Goal: Task Accomplishment & Management: Use online tool/utility

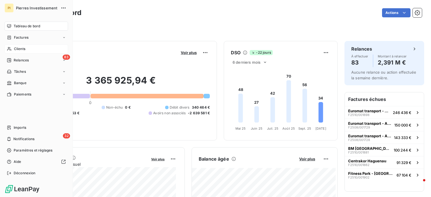
click at [21, 48] on span "Clients" at bounding box center [19, 48] width 11 height 5
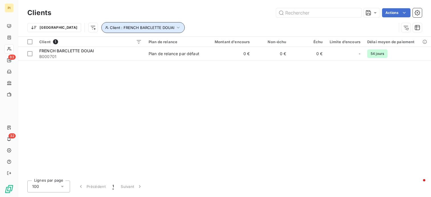
click at [177, 28] on icon "button" at bounding box center [178, 28] width 3 height 2
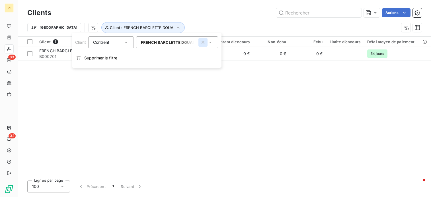
click at [203, 42] on icon "button" at bounding box center [203, 42] width 3 height 3
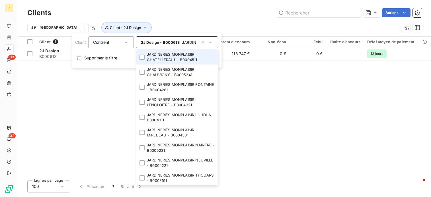
type input "JARDINERIE"
click at [183, 56] on li "JARDINERIES MONPLAISIR CHATELLERAUL - B0004511" at bounding box center [177, 57] width 82 height 15
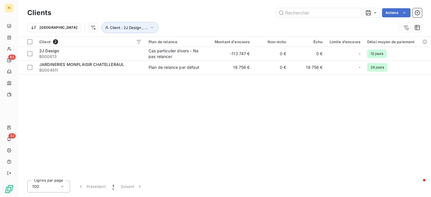
click at [285, 103] on div "Client 2 Plan de relance Montant d'encours Non-échu Échu Limite d’encours Délai…" at bounding box center [224, 107] width 413 height 140
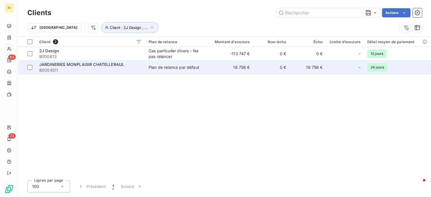
click at [202, 69] on td "Plan de relance par défaut" at bounding box center [174, 68] width 59 height 14
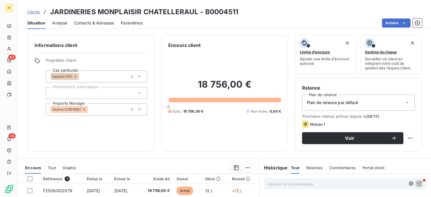
click at [99, 23] on span "Contacts & Adresses" at bounding box center [94, 23] width 40 height 6
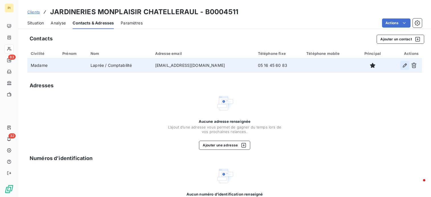
click at [402, 65] on icon "button" at bounding box center [405, 66] width 6 height 6
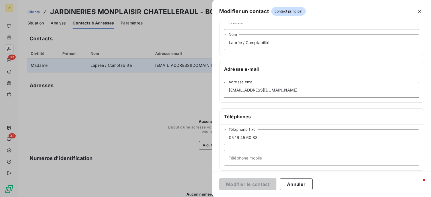
scroll to position [111, 0]
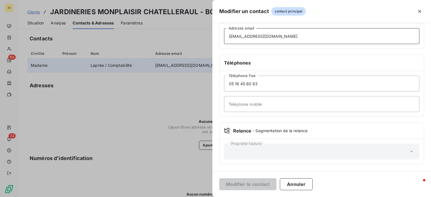
drag, startPoint x: 306, startPoint y: 149, endPoint x: 199, endPoint y: 73, distance: 130.6
click at [199, 197] on div "Modifier un contact contact principal Informations générales Civilité Madame Pr…" at bounding box center [215, 197] width 431 height 0
paste input "maress@jardineries"
type input "cmaress@jardineries-monplaisir.fr"
click at [247, 185] on button "Modifier le contact" at bounding box center [247, 185] width 57 height 12
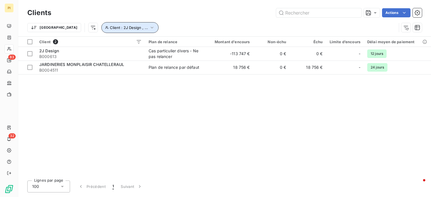
click at [149, 27] on icon "button" at bounding box center [152, 28] width 6 height 6
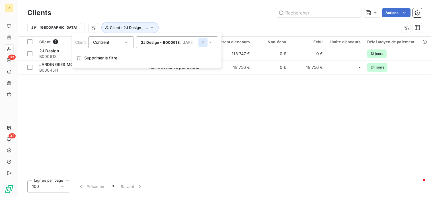
click at [203, 41] on icon "button" at bounding box center [203, 43] width 6 height 6
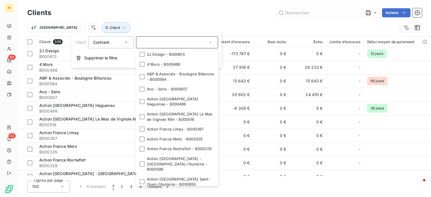
click at [177, 42] on input "text" at bounding box center [174, 42] width 67 height 5
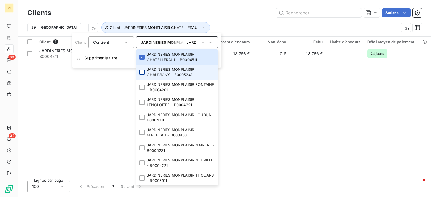
type input "JARDINERIE"
click at [143, 71] on div at bounding box center [142, 72] width 5 height 5
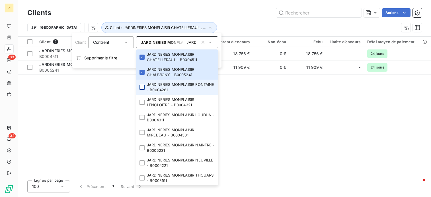
click at [143, 88] on div at bounding box center [142, 87] width 5 height 5
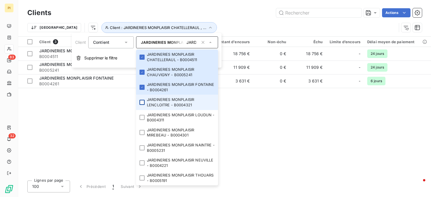
click at [143, 103] on div at bounding box center [142, 102] width 5 height 5
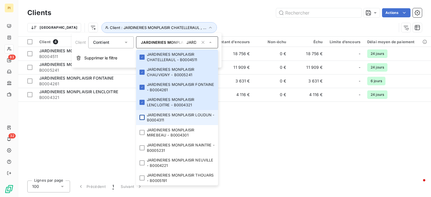
click at [143, 119] on div at bounding box center [142, 117] width 5 height 5
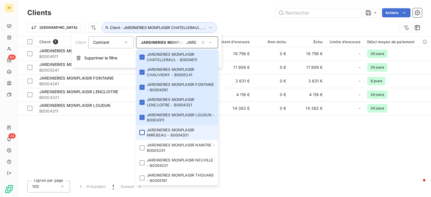
click at [141, 134] on div at bounding box center [142, 132] width 5 height 5
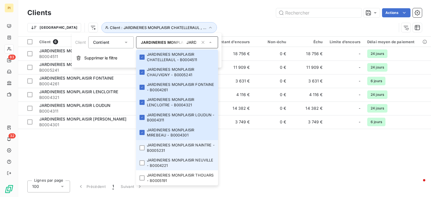
drag, startPoint x: 142, startPoint y: 148, endPoint x: 142, endPoint y: 157, distance: 8.3
click at [142, 148] on div at bounding box center [142, 148] width 5 height 5
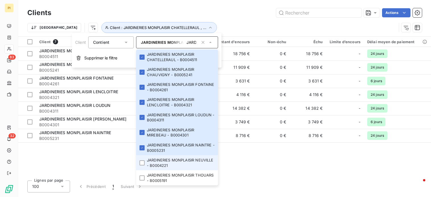
drag, startPoint x: 142, startPoint y: 165, endPoint x: 142, endPoint y: 169, distance: 3.7
click at [142, 165] on div at bounding box center [142, 163] width 5 height 5
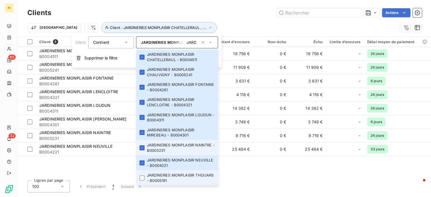
drag, startPoint x: 143, startPoint y: 178, endPoint x: 190, endPoint y: 155, distance: 52.5
click at [142, 178] on div at bounding box center [142, 178] width 5 height 5
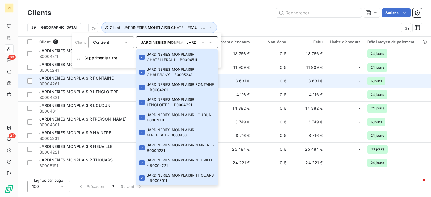
click at [316, 84] on td "3 631 €" at bounding box center [308, 81] width 36 height 14
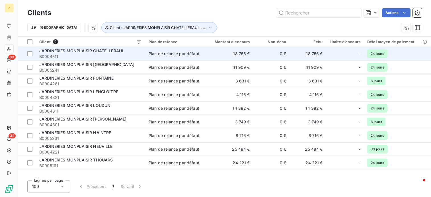
click at [250, 54] on td "18 756 €" at bounding box center [229, 54] width 49 height 14
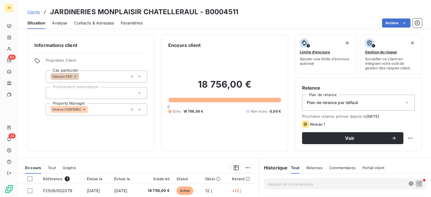
click at [89, 22] on span "Contacts & Adresses" at bounding box center [94, 23] width 40 height 6
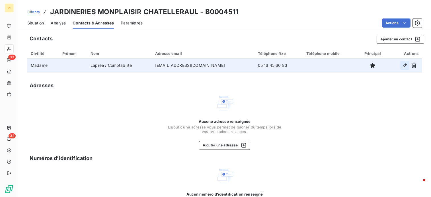
click at [403, 66] on icon "button" at bounding box center [405, 66] width 6 height 6
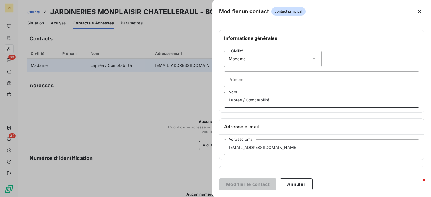
drag, startPoint x: 289, startPoint y: 101, endPoint x: 208, endPoint y: 109, distance: 81.7
click at [208, 197] on div "Modifier un contact contact principal Informations générales Civilité Madame Pr…" at bounding box center [215, 197] width 431 height 0
paste input "MARESS"
type input "MARESS"
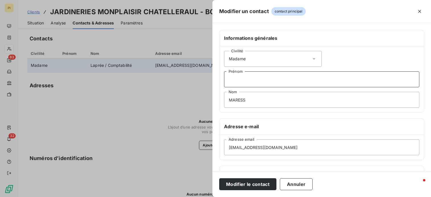
click at [256, 77] on input "Prénom" at bounding box center [321, 79] width 195 height 16
type input "c"
type input "Carine"
click at [346, 49] on div "Civilité Madame Carine Prénom MARESS Nom" at bounding box center [322, 79] width 205 height 66
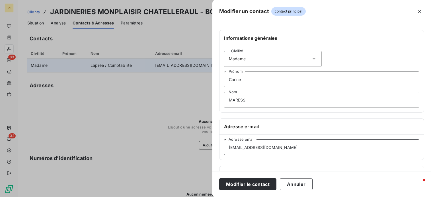
drag, startPoint x: 302, startPoint y: 146, endPoint x: 167, endPoint y: 164, distance: 136.3
click at [168, 197] on div "Modifier un contact contact principal Informations générales Civilité Madame Ca…" at bounding box center [215, 197] width 431 height 0
paste input "nlapree@ocealia-groupe"
type input "nlapree@ocealia-groupe.fr"
drag, startPoint x: 254, startPoint y: 79, endPoint x: 183, endPoint y: 88, distance: 71.7
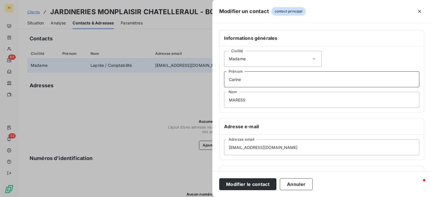
click at [183, 197] on div "Modifier un contact contact principal Informations générales Civilité Madame Ca…" at bounding box center [215, 197] width 431 height 0
type input "Nathalie"
type input "Laprée / Comptabilité"
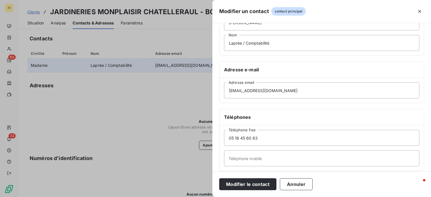
scroll to position [85, 0]
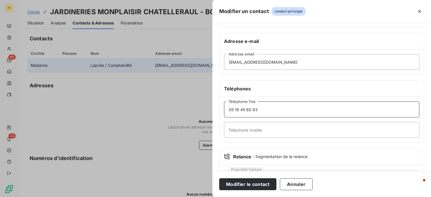
drag, startPoint x: 221, startPoint y: 118, endPoint x: 169, endPoint y: 128, distance: 52.5
click at [169, 197] on div "Modifier un contact contact principal Informations générales Civilité Madame Na…" at bounding box center [215, 197] width 431 height 0
paste input
type input "05 16 45 60 83"
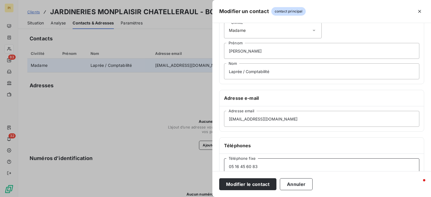
scroll to position [0, 0]
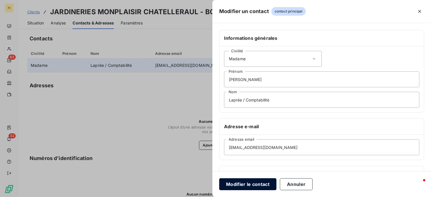
click at [249, 183] on button "Modifier le contact" at bounding box center [247, 185] width 57 height 12
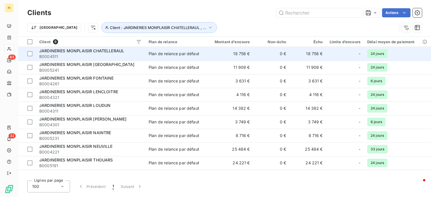
click at [216, 54] on td "18 756 €" at bounding box center [229, 54] width 49 height 14
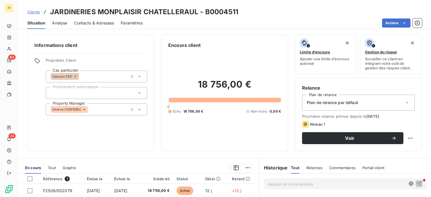
drag, startPoint x: 88, startPoint y: 19, endPoint x: 101, endPoint y: 25, distance: 13.5
click at [88, 19] on div "Contacts & Adresses" at bounding box center [94, 23] width 40 height 12
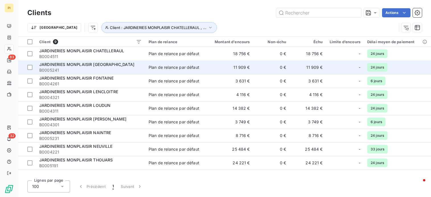
click at [87, 68] on span "B0005241" at bounding box center [90, 71] width 103 height 6
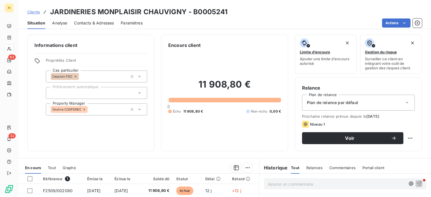
click at [90, 25] on span "Contacts & Adresses" at bounding box center [94, 23] width 40 height 6
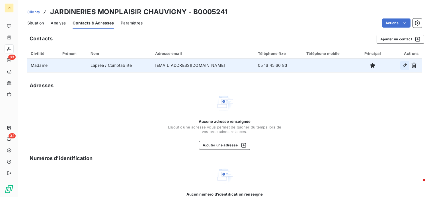
click at [403, 64] on icon "button" at bounding box center [405, 66] width 4 height 4
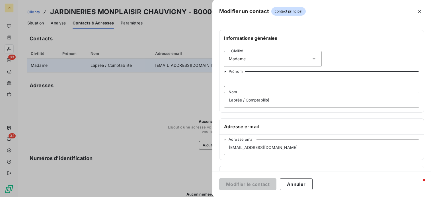
click at [253, 80] on input "Prénom" at bounding box center [321, 79] width 195 height 16
type input "Nathalie"
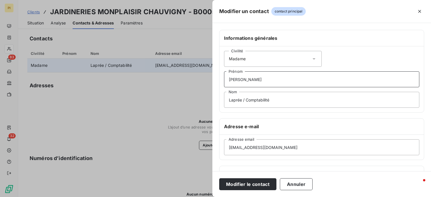
scroll to position [28, 0]
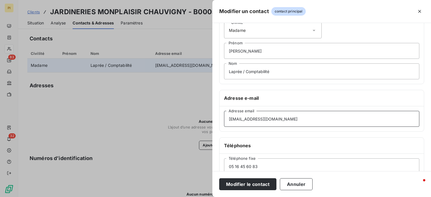
drag, startPoint x: 304, startPoint y: 120, endPoint x: 214, endPoint y: 128, distance: 89.8
click at [212, 128] on div "Informations générales Civilité Madame Nathalie Prénom Laprée / Comptabilité No…" at bounding box center [321, 127] width 219 height 253
paste input "05 16 45 60 83"
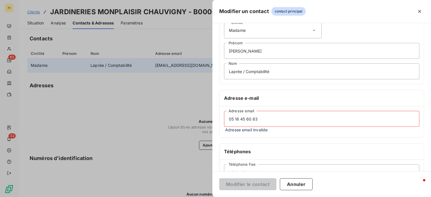
click at [284, 120] on input "05 16 45 60 83" at bounding box center [321, 119] width 195 height 16
drag, startPoint x: 283, startPoint y: 121, endPoint x: 155, endPoint y: 130, distance: 128.2
click at [156, 197] on div "Modifier un contact contact principal Informations générales Civilité Madame Na…" at bounding box center [215, 197] width 431 height 0
paste input "nlapree@ocealia-groupe.fr"
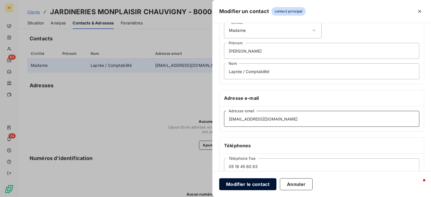
type input "nlapree@ocealia-groupe.fr"
click at [255, 186] on button "Modifier le contact" at bounding box center [247, 185] width 57 height 12
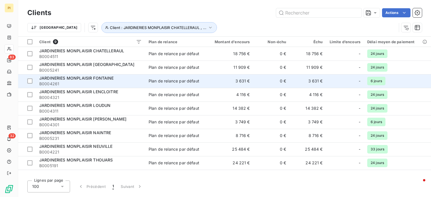
click at [223, 80] on td "3 631 €" at bounding box center [229, 81] width 49 height 14
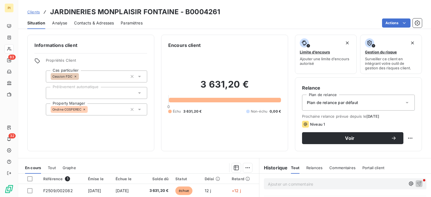
click at [87, 22] on span "Contacts & Adresses" at bounding box center [94, 23] width 40 height 6
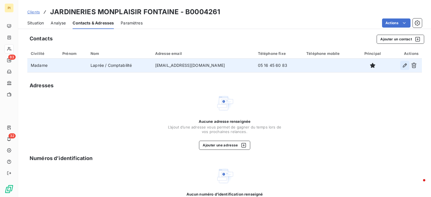
click at [402, 65] on icon "button" at bounding box center [405, 66] width 6 height 6
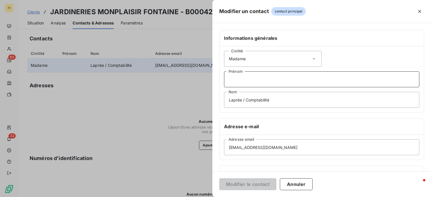
click at [249, 81] on input "Prénom" at bounding box center [321, 79] width 195 height 16
type input "Nathalie"
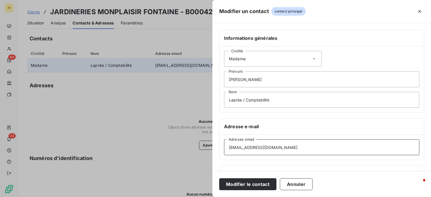
drag, startPoint x: 304, startPoint y: 149, endPoint x: 169, endPoint y: 160, distance: 135.2
click at [169, 197] on div "Modifier un contact contact principal Informations générales Civilité Madame Na…" at bounding box center [215, 197] width 431 height 0
paste input "nlapree@ocealia-groupe"
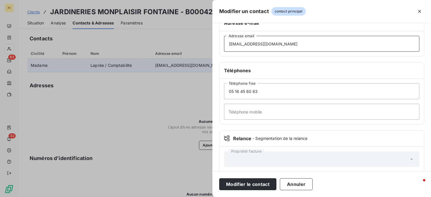
scroll to position [111, 0]
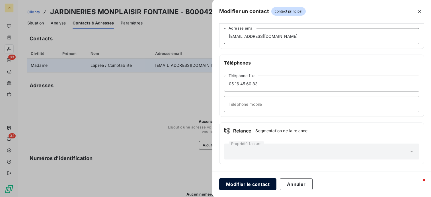
type input "nlapree@ocealia-groupe.fr"
click at [261, 186] on button "Modifier le contact" at bounding box center [247, 185] width 57 height 12
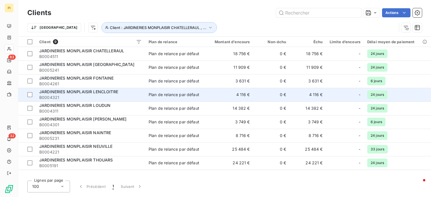
click at [217, 94] on td "4 116 €" at bounding box center [229, 95] width 49 height 14
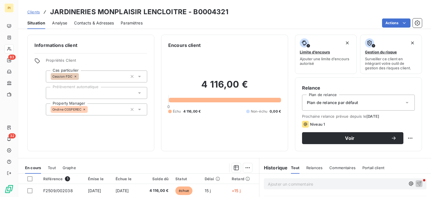
click at [84, 25] on span "Contacts & Adresses" at bounding box center [94, 23] width 40 height 6
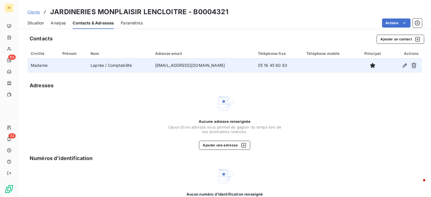
click at [182, 69] on td "cmaress@jardineries-monplaisir.fr" at bounding box center [203, 66] width 103 height 14
click at [402, 64] on icon "button" at bounding box center [405, 66] width 6 height 6
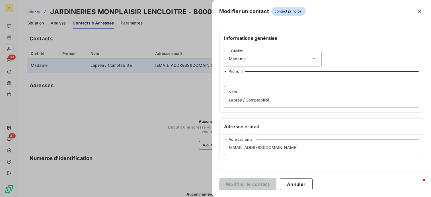
click at [262, 83] on input "Prénom" at bounding box center [321, 79] width 195 height 16
type input "Nathalie"
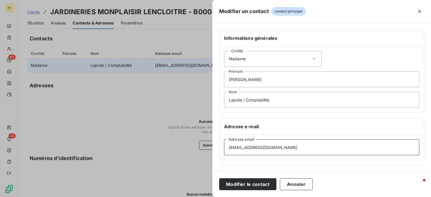
drag, startPoint x: 306, startPoint y: 148, endPoint x: 178, endPoint y: 161, distance: 128.5
click at [179, 197] on div "Modifier un contact contact principal Informations générales Civilité Madame Na…" at bounding box center [215, 197] width 431 height 0
paste input "nlapree@ocealia-groupe"
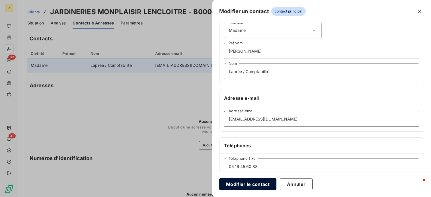
type input "nlapree@ocealia-groupe.fr"
click at [252, 185] on button "Modifier le contact" at bounding box center [247, 185] width 57 height 12
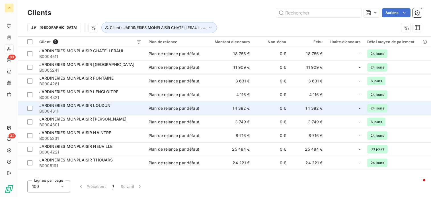
click at [182, 108] on div "Plan de relance par défaut" at bounding box center [174, 109] width 51 height 6
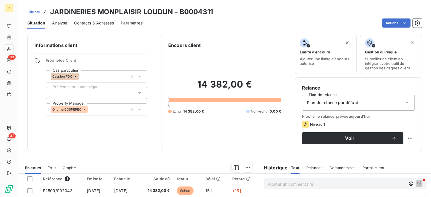
drag, startPoint x: 101, startPoint y: 24, endPoint x: 113, endPoint y: 31, distance: 13.3
click at [101, 24] on span "Contacts & Adresses" at bounding box center [94, 23] width 40 height 6
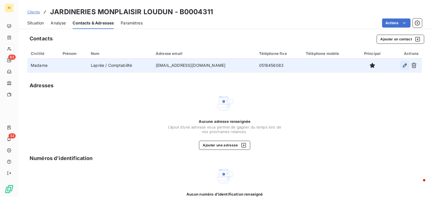
click at [402, 67] on icon "button" at bounding box center [405, 66] width 6 height 6
type input "Laprée / Comptabilité"
type input "compta-frs@jardinerie-monplaisir.fr"
type input "0516456083"
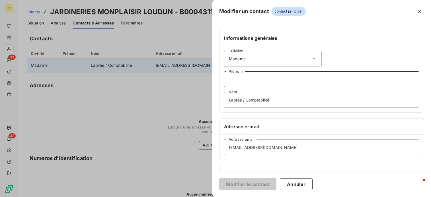
click at [251, 87] on input "Prénom" at bounding box center [321, 79] width 195 height 16
type input "Nathalie"
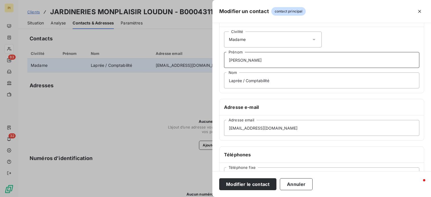
scroll to position [28, 0]
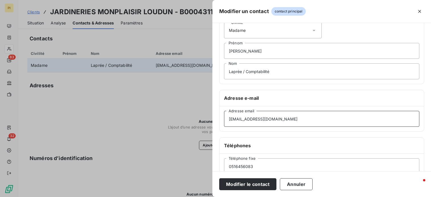
drag, startPoint x: 322, startPoint y: 117, endPoint x: 148, endPoint y: 128, distance: 174.4
click at [147, 197] on div "Modifier un contact contact principal Informations générales Civilité Madame Na…" at bounding box center [215, 197] width 431 height 0
paste input "nlapree@ocealia-groupe"
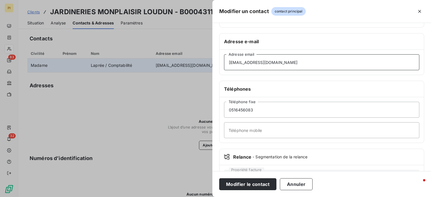
scroll to position [85, 0]
type input "nlapree@ocealia-groupe.fr"
click at [234, 112] on input "0516456083" at bounding box center [321, 110] width 195 height 16
click at [238, 110] on input "05 16456083" at bounding box center [321, 110] width 195 height 16
click at [239, 109] on input "05 16456083" at bounding box center [321, 110] width 195 height 16
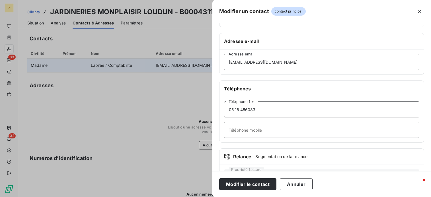
click at [244, 111] on input "05 16 456083" at bounding box center [321, 110] width 195 height 16
click at [251, 110] on input "05 16 45 6083" at bounding box center [321, 110] width 195 height 16
type input "05 16 45 60 83"
click at [254, 186] on button "Modifier le contact" at bounding box center [247, 185] width 57 height 12
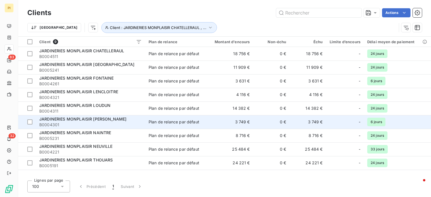
click at [121, 119] on div "JARDINERIES MONPLAISIR MIREBEAU" at bounding box center [90, 119] width 103 height 6
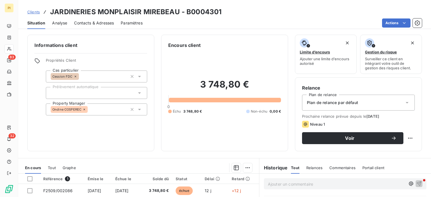
click at [98, 24] on span "Contacts & Adresses" at bounding box center [94, 23] width 40 height 6
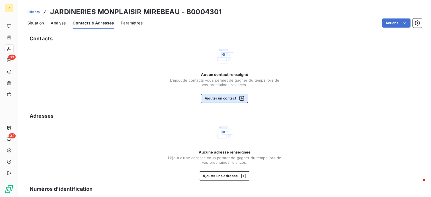
click at [220, 101] on button "Ajouter un contact" at bounding box center [225, 98] width 48 height 9
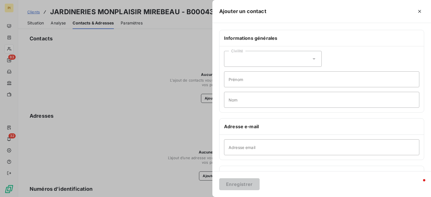
click at [256, 58] on div "Civilité" at bounding box center [273, 59] width 98 height 16
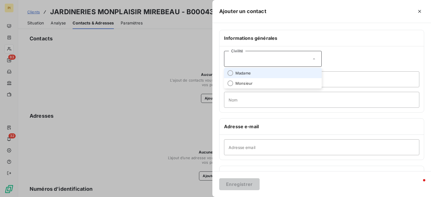
click at [245, 72] on span "Madame" at bounding box center [243, 73] width 15 height 5
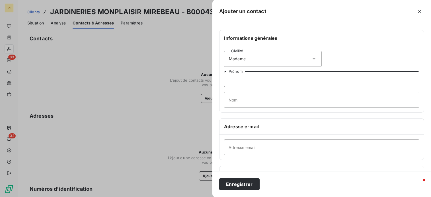
click at [249, 79] on input "Prénom" at bounding box center [321, 79] width 195 height 16
type input "Nathalie"
type input "Laprée / Comptabilité"
type input "05 16 45 60 83"
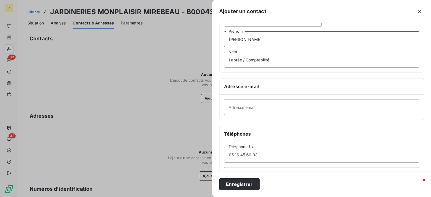
scroll to position [57, 0]
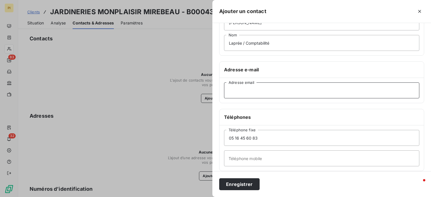
click at [253, 88] on input "Adresse email" at bounding box center [321, 91] width 195 height 16
paste input "nlapree@ocealia-groupe.fr"
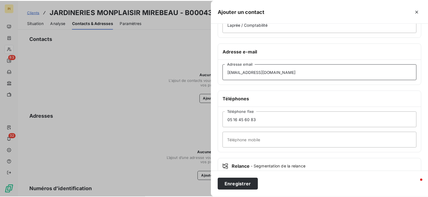
scroll to position [85, 0]
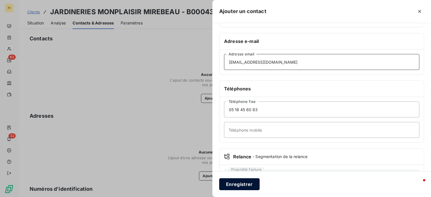
type input "nlapree@ocealia-groupe.fr"
click at [251, 187] on button "Enregistrer" at bounding box center [239, 185] width 40 height 12
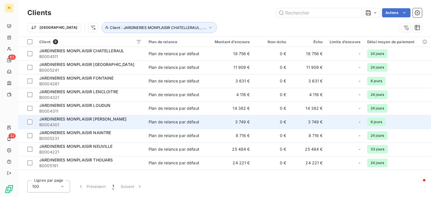
click at [107, 119] on span "JARDINERIES MONPLAISIR MIREBEAU" at bounding box center [82, 119] width 87 height 5
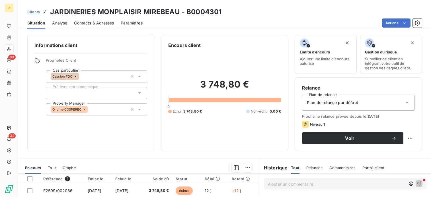
click at [93, 25] on span "Contacts & Adresses" at bounding box center [94, 23] width 40 height 6
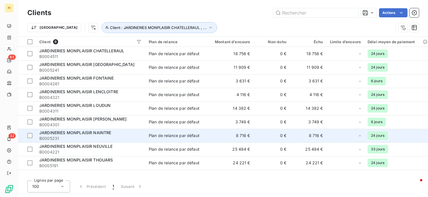
click at [102, 135] on span "JARDINERIES MONPLAISIR NAINTRE" at bounding box center [75, 132] width 72 height 5
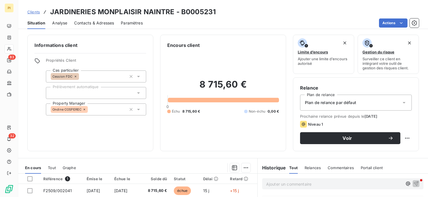
drag, startPoint x: 104, startPoint y: 23, endPoint x: 104, endPoint y: 30, distance: 7.7
click at [103, 23] on span "Contacts & Adresses" at bounding box center [94, 23] width 40 height 6
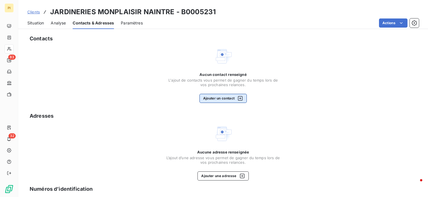
click at [218, 97] on button "Ajouter un contact" at bounding box center [223, 98] width 48 height 9
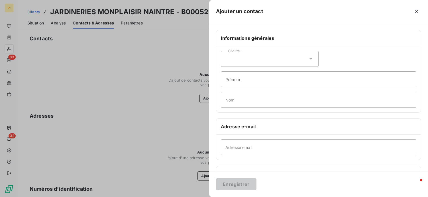
click at [241, 57] on div "Civilité" at bounding box center [270, 59] width 98 height 16
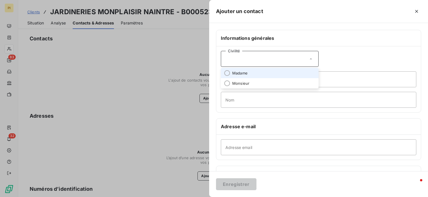
click at [241, 71] on span "Madame" at bounding box center [239, 73] width 15 height 5
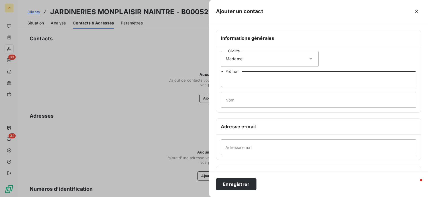
click at [241, 80] on input "Prénom" at bounding box center [318, 79] width 195 height 16
type input "Nathalie"
type input "Laprée / Comptabilité"
type input "05 16 45 60 83"
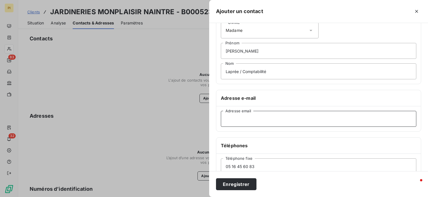
click at [246, 122] on input "Adresse email" at bounding box center [318, 119] width 195 height 16
paste input "nlapree@ocealia-groupe.fr"
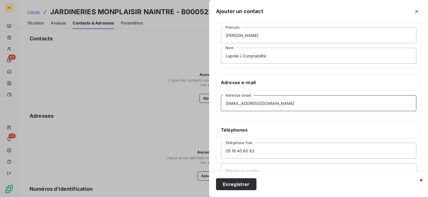
scroll to position [57, 0]
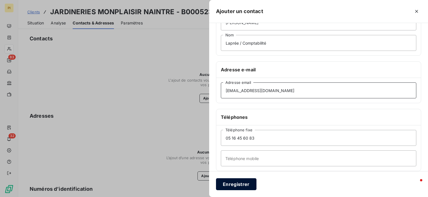
type input "nlapree@ocealia-groupe.fr"
click at [240, 187] on button "Enregistrer" at bounding box center [236, 185] width 40 height 12
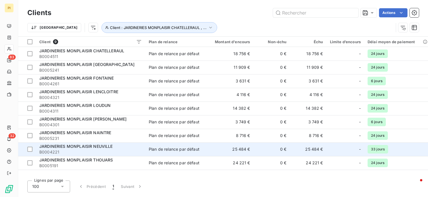
click at [171, 151] on div "Plan de relance par défaut" at bounding box center [174, 150] width 51 height 6
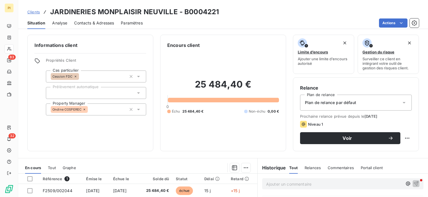
click at [90, 24] on span "Contacts & Adresses" at bounding box center [94, 23] width 40 height 6
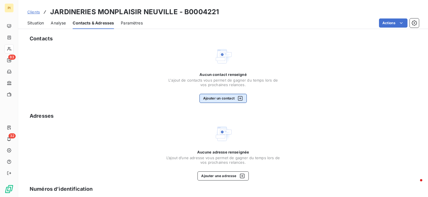
click at [225, 98] on button "Ajouter un contact" at bounding box center [223, 98] width 48 height 9
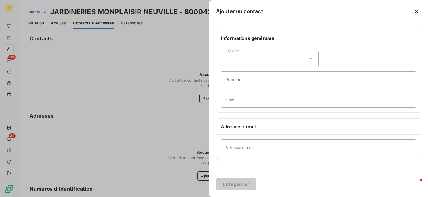
drag, startPoint x: 239, startPoint y: 62, endPoint x: 238, endPoint y: 68, distance: 6.0
click at [239, 62] on div "Civilité" at bounding box center [270, 59] width 98 height 16
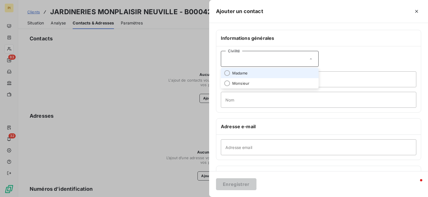
click at [241, 75] on span "Madame" at bounding box center [239, 73] width 15 height 5
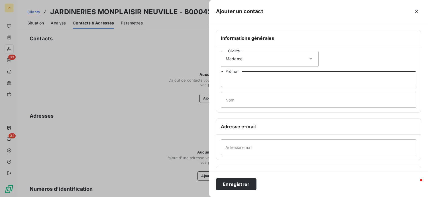
click at [242, 83] on input "Prénom" at bounding box center [318, 79] width 195 height 16
type input "Nathalie"
type input "Laprée / Comptabilité"
type input "05 16 45 60 83"
click at [250, 150] on input "Adresse email" at bounding box center [318, 148] width 195 height 16
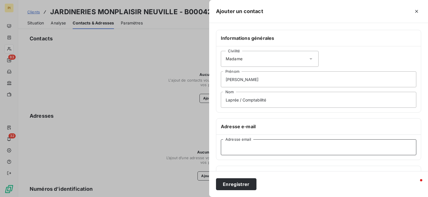
paste input "nlapree@ocealia-groupe.fr"
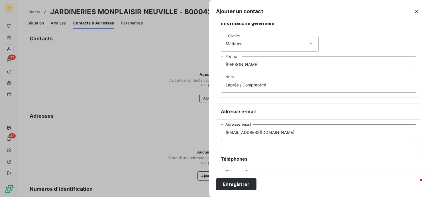
scroll to position [57, 0]
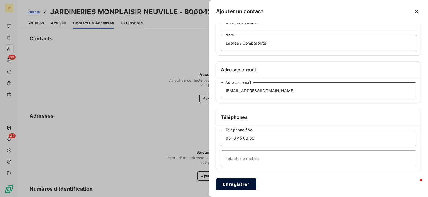
type input "nlapree@ocealia-groupe.fr"
click at [240, 187] on button "Enregistrer" at bounding box center [236, 185] width 40 height 12
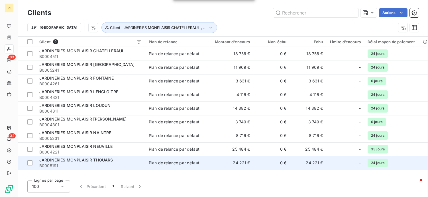
click at [101, 159] on span "JARDINERIES MONPLAISIR THOUARS" at bounding box center [76, 160] width 74 height 5
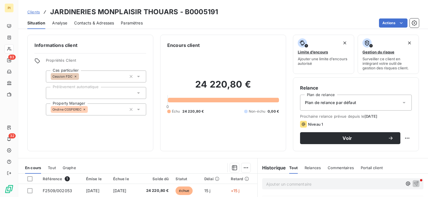
click at [97, 21] on span "Contacts & Adresses" at bounding box center [94, 23] width 40 height 6
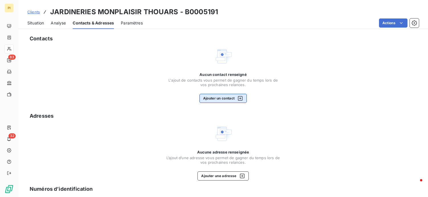
click at [228, 98] on button "Ajouter un contact" at bounding box center [223, 98] width 48 height 9
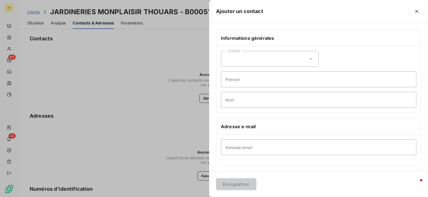
click at [272, 56] on div "Civilité" at bounding box center [270, 59] width 98 height 16
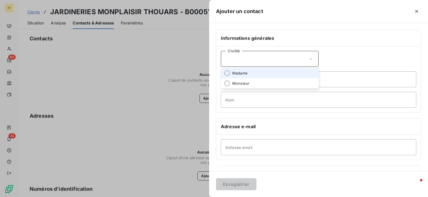
click at [265, 72] on li "Madame" at bounding box center [270, 73] width 98 height 10
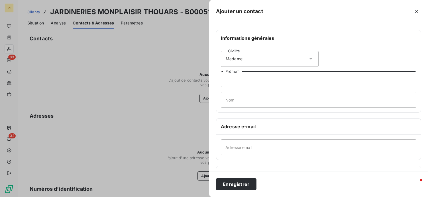
click at [249, 84] on input "Prénom" at bounding box center [318, 79] width 195 height 16
type input "Nathalie"
type input "Laprée / Comptabilité"
type input "05 16 45 60 83"
click at [255, 145] on input "Adresse email" at bounding box center [318, 148] width 195 height 16
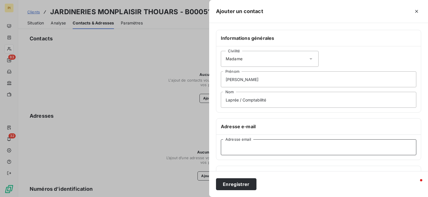
paste input "nlapree@ocealia-groupe.fr"
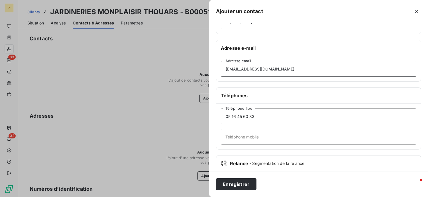
scroll to position [85, 0]
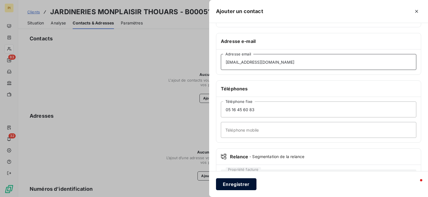
type input "nlapree@ocealia-groupe.fr"
click at [243, 184] on button "Enregistrer" at bounding box center [236, 185] width 40 height 12
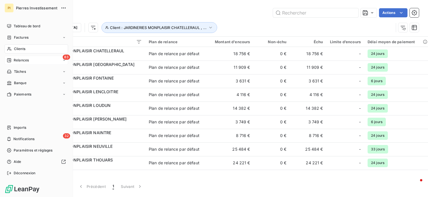
click at [26, 62] on span "Relances" at bounding box center [21, 60] width 15 height 5
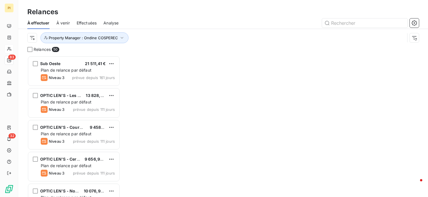
scroll to position [137, 88]
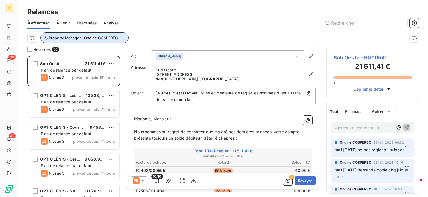
click at [121, 38] on icon "button" at bounding box center [122, 38] width 6 height 6
click at [160, 32] on div "Property Manager : Ondine COSPEREC" at bounding box center [215, 37] width 377 height 11
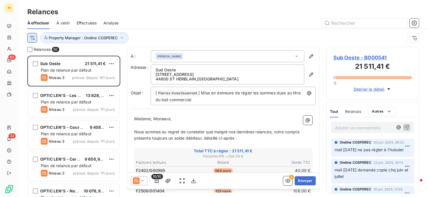
click at [33, 37] on html "PI 83 32 Relances À effectuer À venir Effectuées Analyse Property Manager : Ond…" at bounding box center [214, 98] width 428 height 197
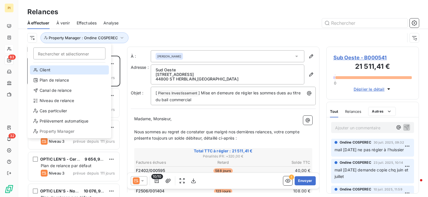
click at [62, 69] on div "Client" at bounding box center [69, 70] width 79 height 9
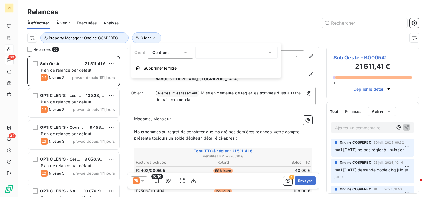
click at [175, 54] on div "Contient" at bounding box center [167, 53] width 30 height 8
click at [214, 53] on div at bounding box center [236, 53] width 82 height 12
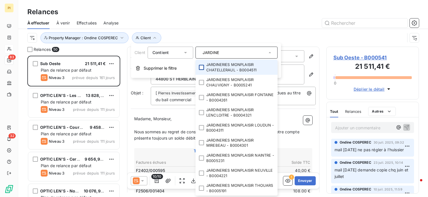
type input "JARDINE"
click at [203, 67] on div at bounding box center [201, 67] width 5 height 5
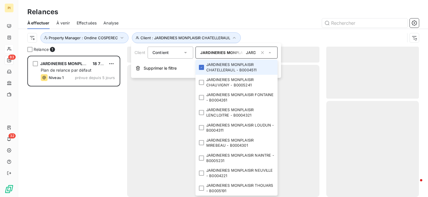
scroll to position [137, 88]
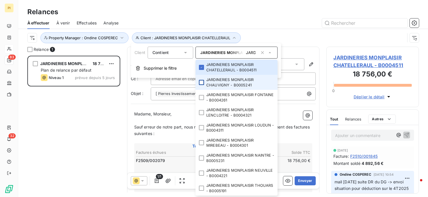
click at [203, 81] on div at bounding box center [201, 82] width 5 height 5
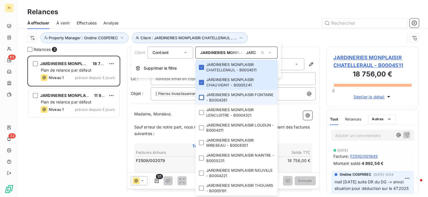
click at [201, 95] on div at bounding box center [201, 97] width 5 height 5
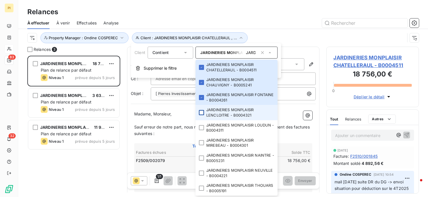
click at [203, 113] on div at bounding box center [201, 112] width 5 height 5
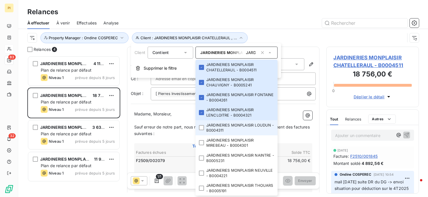
drag, startPoint x: 201, startPoint y: 128, endPoint x: 203, endPoint y: 133, distance: 5.4
click at [201, 128] on div at bounding box center [201, 127] width 5 height 5
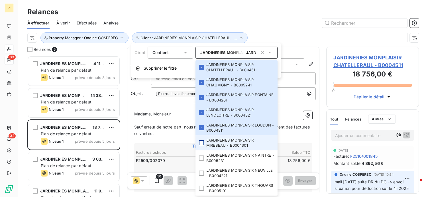
click at [202, 142] on div at bounding box center [201, 142] width 5 height 5
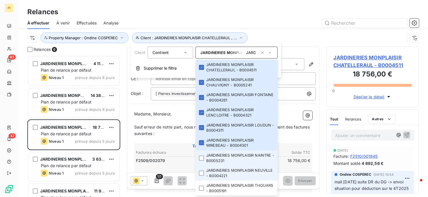
drag, startPoint x: 200, startPoint y: 159, endPoint x: 206, endPoint y: 168, distance: 11.3
click at [200, 159] on div at bounding box center [201, 158] width 5 height 5
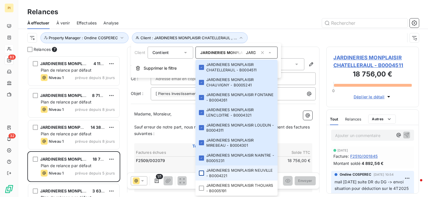
click at [200, 174] on div at bounding box center [201, 173] width 5 height 5
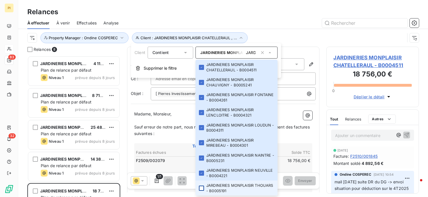
click at [203, 187] on div at bounding box center [201, 188] width 5 height 5
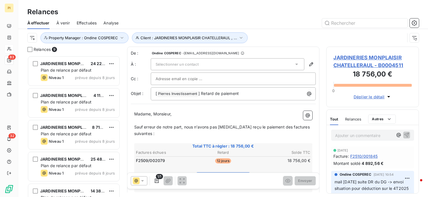
drag, startPoint x: 202, startPoint y: 15, endPoint x: 142, endPoint y: 41, distance: 65.5
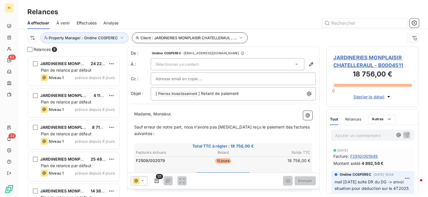
click at [200, 16] on div "Relances" at bounding box center [223, 12] width 410 height 10
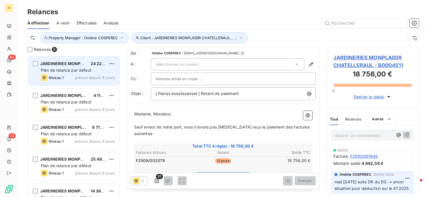
drag, startPoint x: 92, startPoint y: 72, endPoint x: 117, endPoint y: 68, distance: 26.0
click at [93, 72] on div "Plan de relance par défaut" at bounding box center [78, 71] width 74 height 6
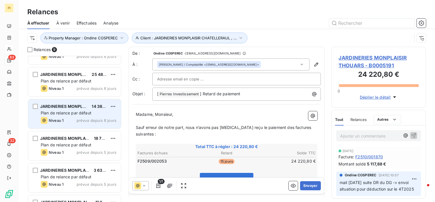
click at [68, 117] on div "Niveau 1 prévue depuis 8 jours" at bounding box center [79, 120] width 76 height 7
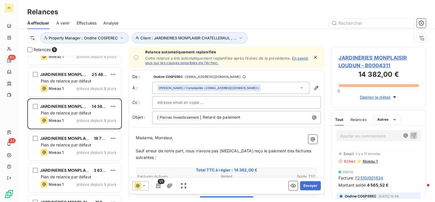
click at [369, 62] on span "JARDINERIES MONPLAISIR LOUDUN - B0004311" at bounding box center [379, 61] width 80 height 15
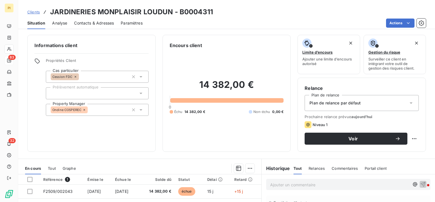
click at [87, 24] on span "Contacts & Adresses" at bounding box center [94, 23] width 40 height 6
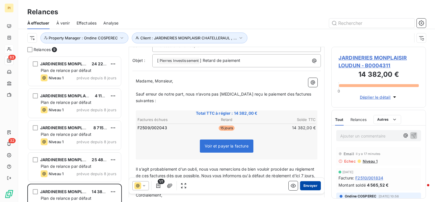
click at [305, 185] on button "Envoyer" at bounding box center [310, 185] width 21 height 9
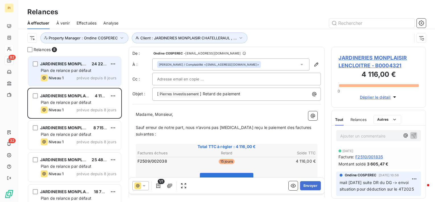
click at [102, 67] on div "JARDINERIES MONPLAISIR THOUARS 24 220,80 € Plan de relance par défaut Niveau 1 …" at bounding box center [74, 71] width 93 height 29
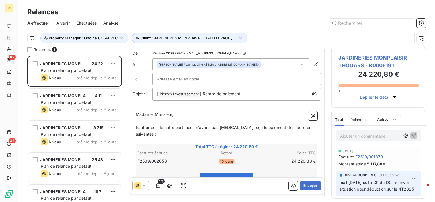
click at [368, 60] on span "JARDINERIES MONPLAISIR THOUARS - B0005191" at bounding box center [379, 61] width 80 height 15
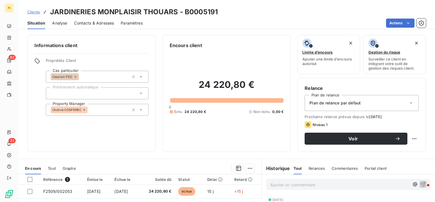
click at [88, 23] on span "Contacts & Adresses" at bounding box center [94, 23] width 40 height 6
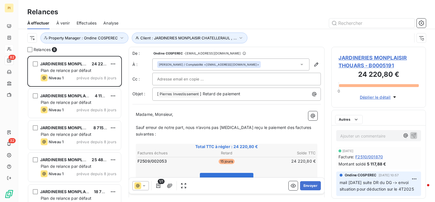
scroll to position [141, 90]
click at [310, 187] on button "Envoyer" at bounding box center [310, 185] width 21 height 9
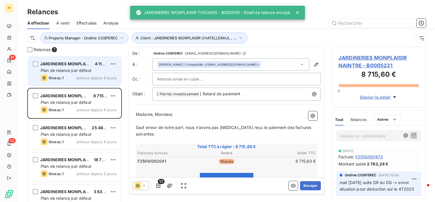
click at [72, 79] on div "Niveau 1 prévue depuis 8 jours" at bounding box center [79, 77] width 76 height 7
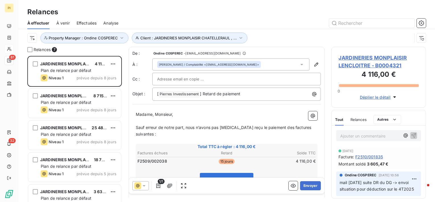
click at [371, 65] on span "JARDINERIES MONPLAISIR LENCLOITRE - B0004321" at bounding box center [379, 61] width 80 height 15
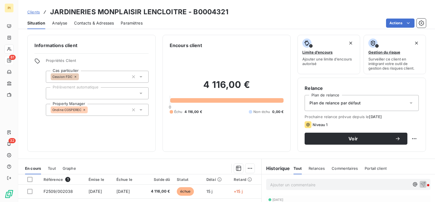
click at [102, 23] on span "Contacts & Adresses" at bounding box center [94, 23] width 40 height 6
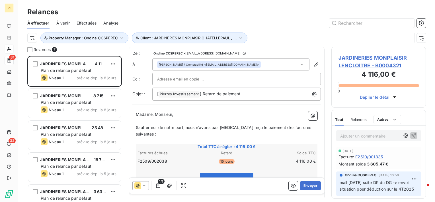
scroll to position [141, 90]
click at [310, 187] on button "Envoyer" at bounding box center [310, 185] width 21 height 9
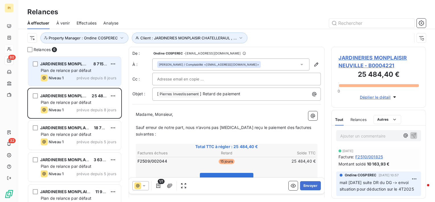
click at [74, 79] on div "Niveau 1 prévue depuis 8 jours" at bounding box center [79, 77] width 76 height 7
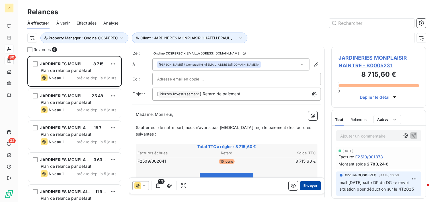
click at [304, 183] on button "Envoyer" at bounding box center [310, 185] width 21 height 9
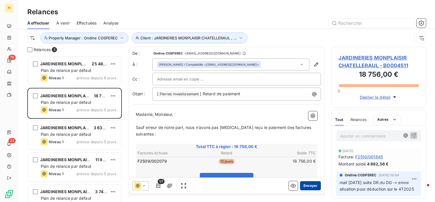
click at [306, 183] on button "Envoyer" at bounding box center [310, 185] width 21 height 9
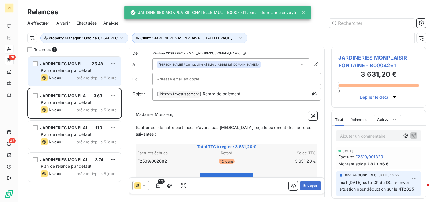
click at [55, 74] on div "JARDINERIES MONPLAISIR NEUVILLE 25 484,40 € Plan de relance par défaut Niveau 1…" at bounding box center [74, 71] width 93 height 29
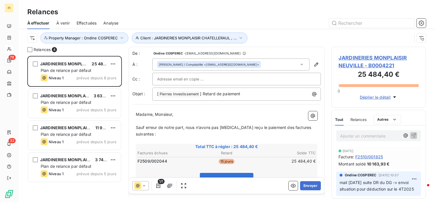
click at [371, 95] on span "Déplier le détail" at bounding box center [375, 97] width 31 height 6
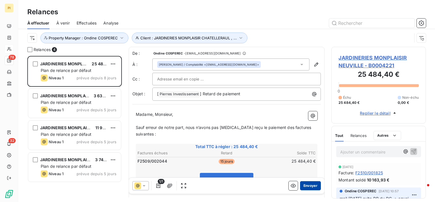
click at [309, 186] on button "Envoyer" at bounding box center [310, 185] width 21 height 9
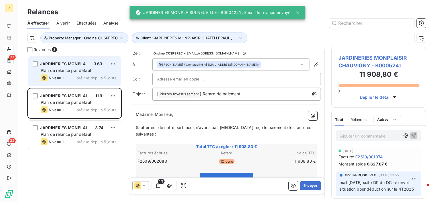
click at [64, 79] on span "Niveau 1" at bounding box center [56, 77] width 15 height 5
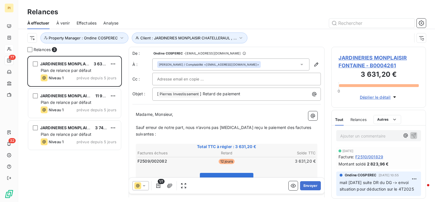
click at [254, 115] on p "Madame, Monsieur," at bounding box center [227, 114] width 182 height 7
click at [305, 187] on button "Envoyer" at bounding box center [310, 185] width 21 height 9
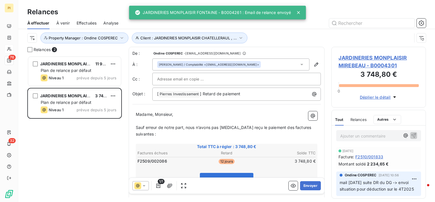
drag, startPoint x: 87, startPoint y: 73, endPoint x: 123, endPoint y: 70, distance: 36.0
click at [89, 73] on div "JARDINERIES MONPLAISIR CHAUVIGNY 11 908,80 € Plan de relance par défaut Niveau …" at bounding box center [74, 71] width 93 height 29
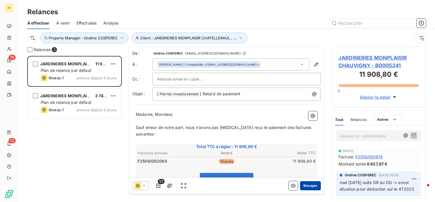
click at [309, 186] on button "Envoyer" at bounding box center [310, 185] width 21 height 9
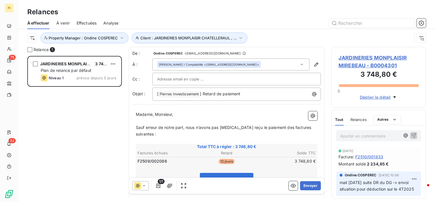
click at [252, 114] on p "Madame, Monsieur," at bounding box center [227, 114] width 182 height 7
click at [302, 184] on button "Envoyer" at bounding box center [310, 185] width 21 height 9
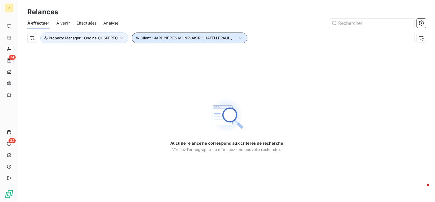
click at [241, 39] on icon "button" at bounding box center [241, 38] width 6 height 6
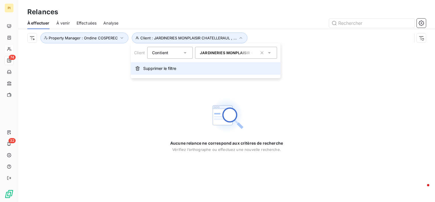
click at [172, 71] on button "Supprimer le filtre" at bounding box center [206, 68] width 150 height 13
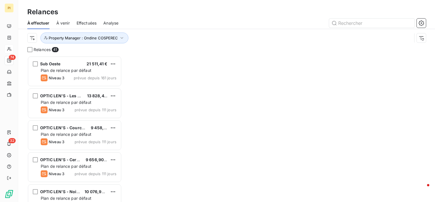
scroll to position [141, 90]
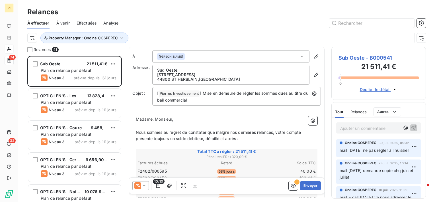
click at [246, 132] on span "Nous sommes au regret de constater que malgré nos dernières relances, votre com…" at bounding box center [219, 135] width 166 height 11
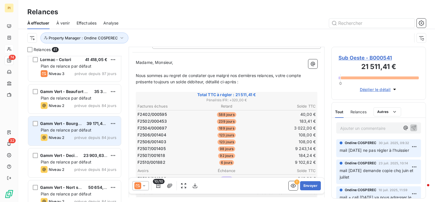
scroll to position [256, 0]
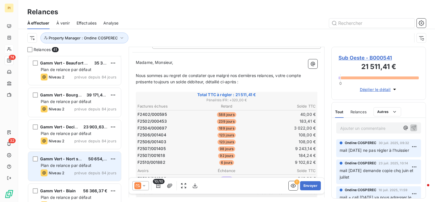
drag, startPoint x: 70, startPoint y: 163, endPoint x: 81, endPoint y: 157, distance: 12.5
click at [70, 163] on span "Plan de relance par défaut" at bounding box center [66, 165] width 51 height 5
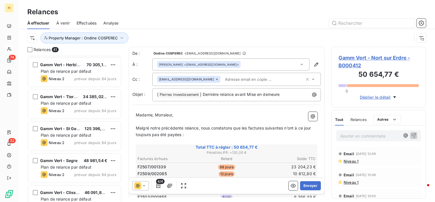
scroll to position [456, 0]
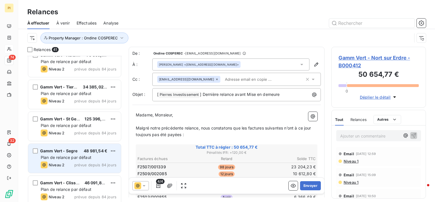
click at [80, 157] on span "Plan de relance par défaut" at bounding box center [66, 157] width 51 height 5
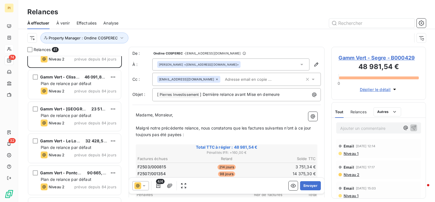
scroll to position [570, 0]
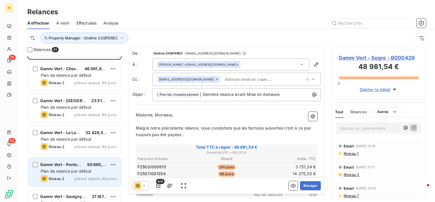
click at [83, 170] on span "Plan de relance par défaut" at bounding box center [66, 170] width 51 height 5
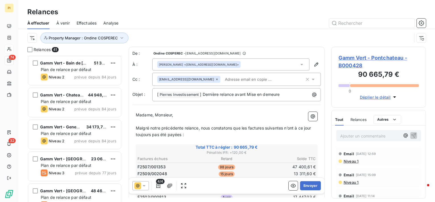
scroll to position [769, 0]
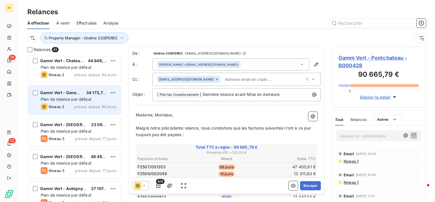
click at [79, 104] on span "prévue depuis 84 jours" at bounding box center [95, 106] width 42 height 5
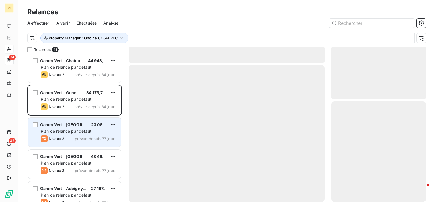
click at [83, 134] on div "Gamm Vert - Saint Satur 23 062,74 € Plan de relance par défaut Niveau 3 prévue …" at bounding box center [74, 131] width 93 height 29
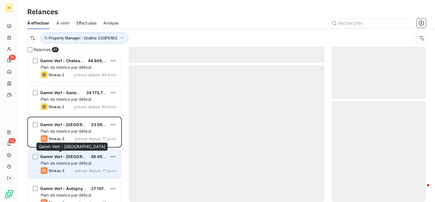
click at [75, 157] on span "Gamm Vert - [GEOGRAPHIC_DATA]" at bounding box center [74, 156] width 68 height 5
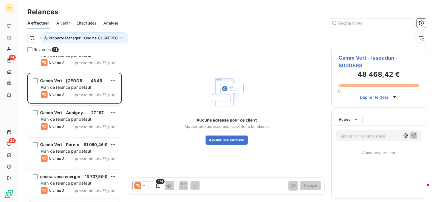
scroll to position [854, 0]
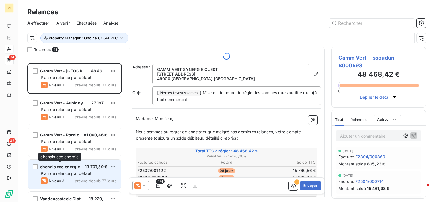
click at [73, 169] on div "chenais eco energie" at bounding box center [60, 167] width 40 height 6
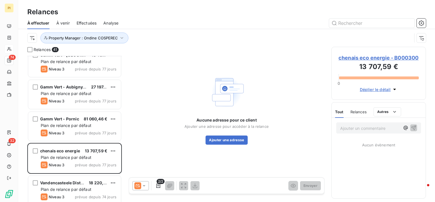
scroll to position [911, 0]
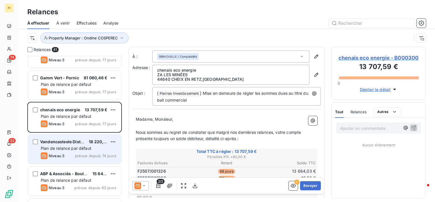
click at [92, 153] on span "prévue depuis 74 jours" at bounding box center [96, 155] width 42 height 5
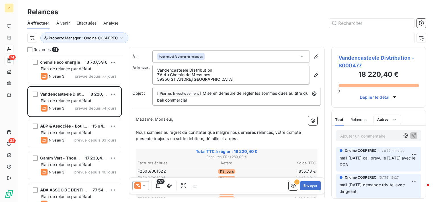
scroll to position [968, 0]
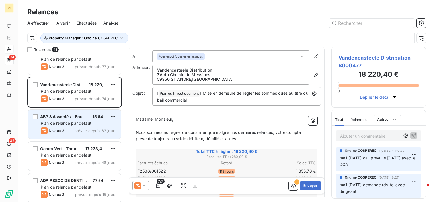
click at [94, 124] on div "Plan de relance par défaut" at bounding box center [79, 123] width 76 height 6
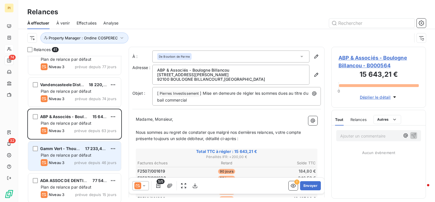
click at [81, 154] on span "Plan de relance par défaut" at bounding box center [66, 154] width 51 height 5
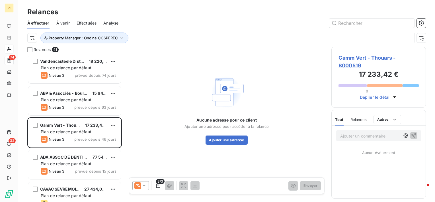
scroll to position [1025, 0]
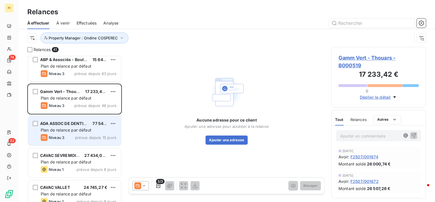
click at [74, 135] on div "Niveau 3 prévue depuis 15 jours" at bounding box center [79, 137] width 76 height 7
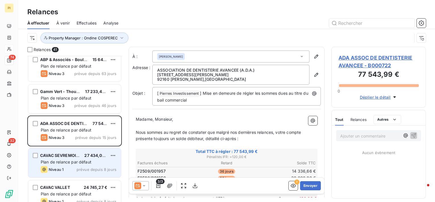
click at [70, 161] on span "Plan de relance par défaut" at bounding box center [66, 161] width 51 height 5
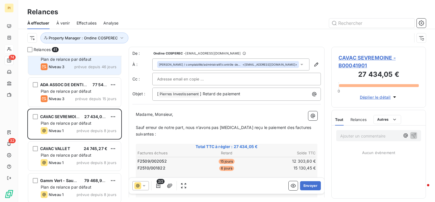
scroll to position [1082, 0]
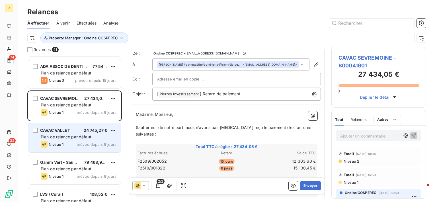
drag, startPoint x: 80, startPoint y: 139, endPoint x: 78, endPoint y: 144, distance: 5.8
click at [80, 138] on div "Plan de relance par défaut" at bounding box center [79, 137] width 76 height 6
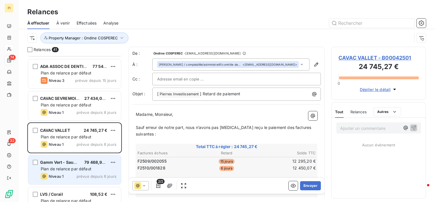
drag, startPoint x: 79, startPoint y: 170, endPoint x: 82, endPoint y: 160, distance: 10.3
click at [79, 169] on span "Plan de relance par défaut" at bounding box center [66, 168] width 51 height 5
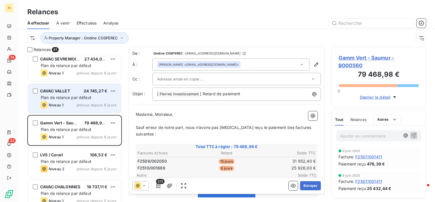
scroll to position [1139, 0]
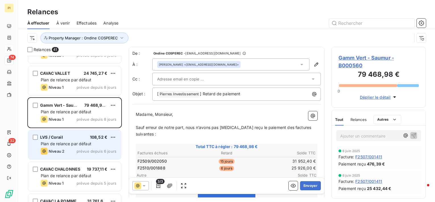
click at [81, 144] on span "Plan de relance par défaut" at bounding box center [66, 143] width 51 height 5
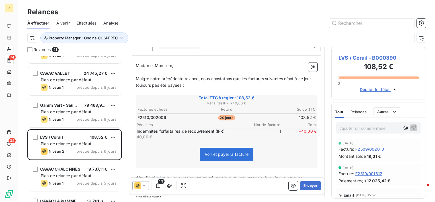
scroll to position [57, 0]
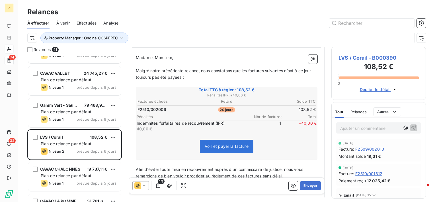
click at [140, 185] on icon at bounding box center [137, 185] width 7 height 7
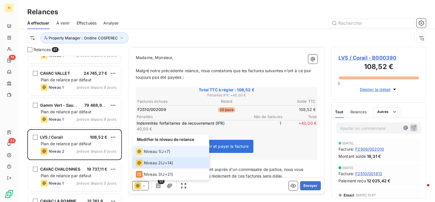
click at [156, 152] on span "Niveau 1" at bounding box center [152, 151] width 16 height 6
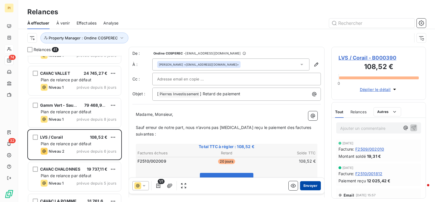
click at [307, 187] on button "Envoyer" at bounding box center [310, 185] width 21 height 9
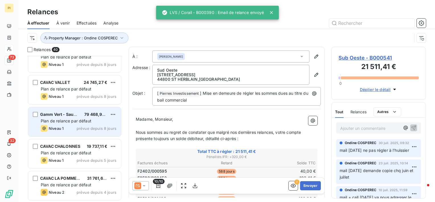
scroll to position [1130, 0]
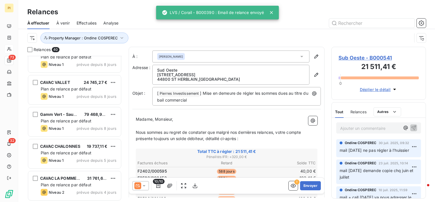
drag, startPoint x: 212, startPoint y: 28, endPoint x: 204, endPoint y: 32, distance: 8.4
click at [212, 28] on div "À effectuer À venir Effectuées Analyse" at bounding box center [226, 23] width 417 height 12
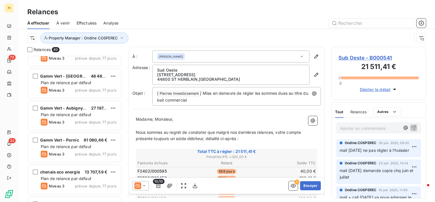
scroll to position [874, 0]
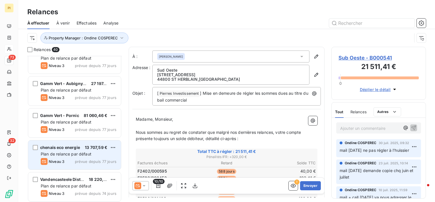
click at [83, 152] on span "Plan de relance par défaut" at bounding box center [66, 153] width 51 height 5
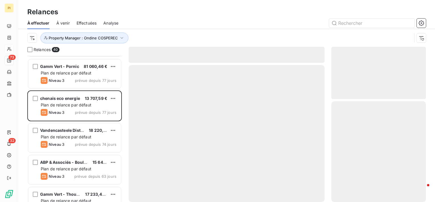
scroll to position [959, 0]
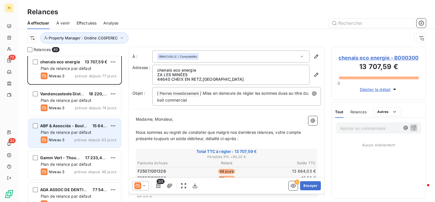
click at [75, 130] on span "Plan de relance par défaut" at bounding box center [66, 132] width 51 height 5
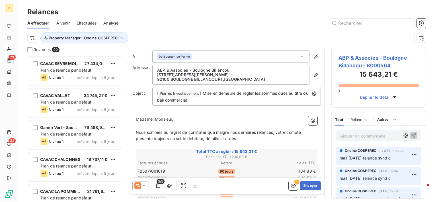
scroll to position [1130, 0]
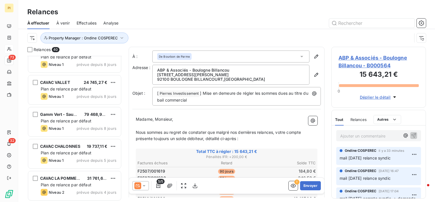
click at [215, 39] on div "Property Manager : Ondine COSPEREC" at bounding box center [219, 37] width 385 height 11
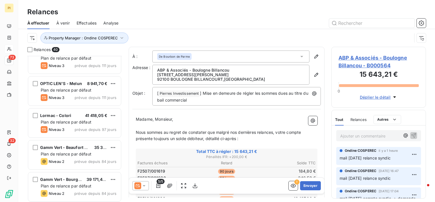
scroll to position [162, 0]
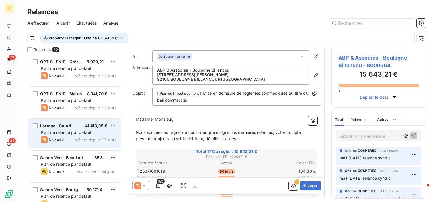
drag, startPoint x: 70, startPoint y: 130, endPoint x: 75, endPoint y: 129, distance: 4.9
click at [71, 130] on span "Plan de relance par défaut" at bounding box center [66, 132] width 51 height 5
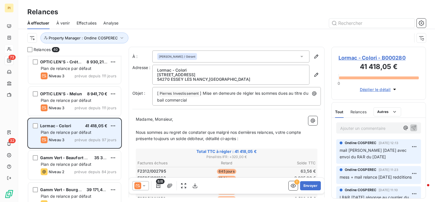
click at [72, 130] on span "Plan de relance par défaut" at bounding box center [66, 132] width 51 height 5
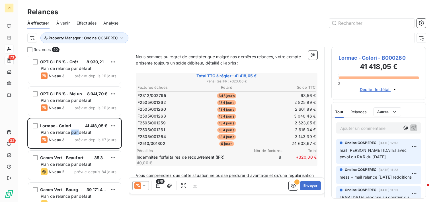
scroll to position [85, 0]
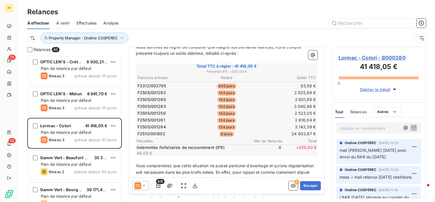
click at [141, 185] on icon at bounding box center [144, 186] width 6 height 6
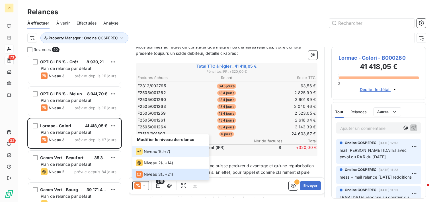
click at [154, 153] on span "Niveau 1" at bounding box center [152, 151] width 16 height 6
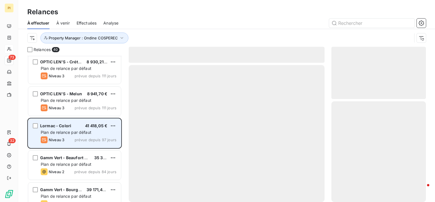
click at [90, 126] on span "41 418,05 €" at bounding box center [96, 125] width 22 height 5
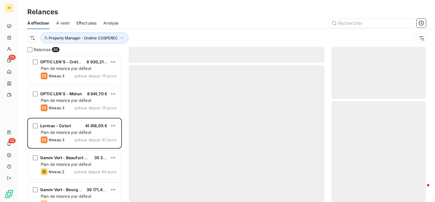
click at [229, 137] on div at bounding box center [227, 133] width 196 height 137
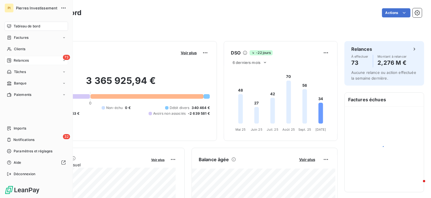
click at [19, 62] on span "Relances" at bounding box center [21, 60] width 15 height 5
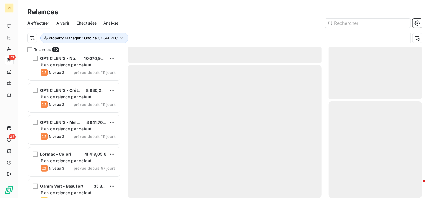
scroll to position [171, 0]
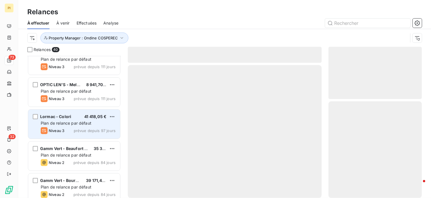
click at [78, 121] on span "Plan de relance par défaut" at bounding box center [66, 122] width 51 height 5
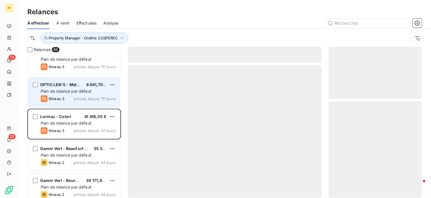
click at [90, 95] on div "Niveau 3 prévue depuis 111 jours" at bounding box center [78, 98] width 75 height 7
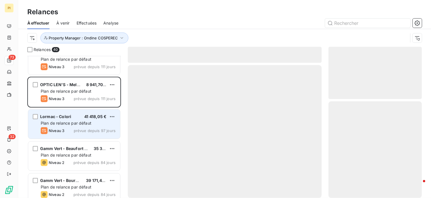
click at [85, 121] on span "Plan de relance par défaut" at bounding box center [66, 122] width 51 height 5
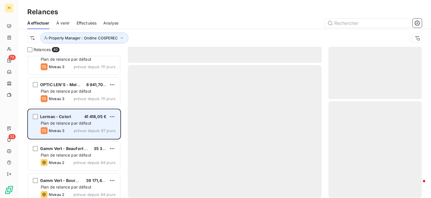
click at [75, 132] on span "prévue depuis 97 jours" at bounding box center [95, 130] width 42 height 5
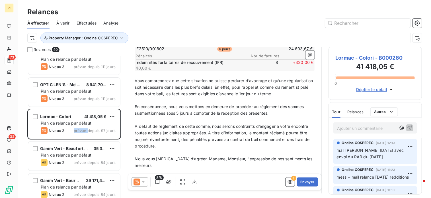
scroll to position [171, 0]
click at [144, 184] on icon at bounding box center [143, 182] width 6 height 6
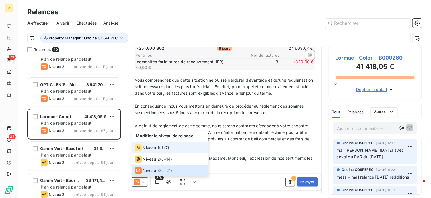
click at [161, 147] on div "Niveau 1 ( J+7 )" at bounding box center [152, 147] width 34 height 7
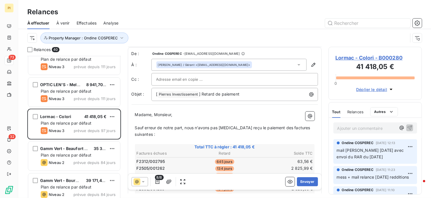
scroll to position [57, 0]
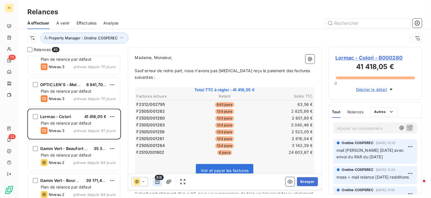
click at [158, 181] on icon "button" at bounding box center [158, 181] width 4 height 5
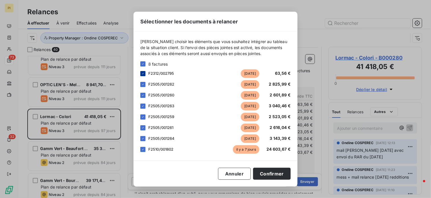
click at [145, 73] on icon at bounding box center [142, 73] width 3 height 3
click at [142, 83] on icon at bounding box center [142, 84] width 3 height 3
click at [144, 92] on div "F2505/001260 [DATE] 2 601,89 €" at bounding box center [215, 95] width 150 height 9
click at [143, 95] on icon at bounding box center [142, 94] width 3 height 3
click at [142, 107] on icon at bounding box center [142, 105] width 3 height 3
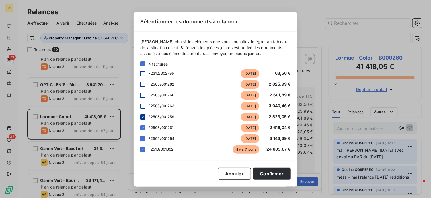
click at [141, 118] on div at bounding box center [142, 116] width 5 height 5
click at [142, 128] on icon at bounding box center [142, 127] width 3 height 3
click at [142, 138] on icon at bounding box center [142, 138] width 3 height 3
click at [271, 176] on button "Confirmer" at bounding box center [272, 173] width 38 height 12
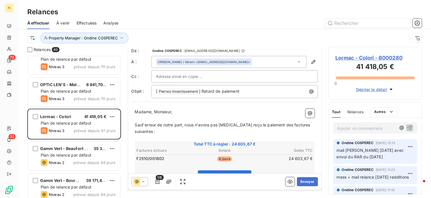
scroll to position [0, 0]
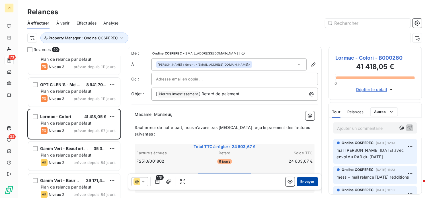
click at [305, 179] on button "Envoyer" at bounding box center [307, 181] width 21 height 9
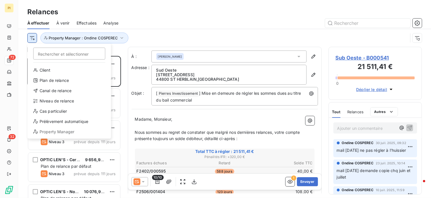
click at [32, 40] on html "PI 72 32 Relances À effectuer À venir Effectuées Analyse Rechercher et sélectio…" at bounding box center [215, 99] width 431 height 198
click at [57, 70] on div "Client" at bounding box center [69, 70] width 79 height 9
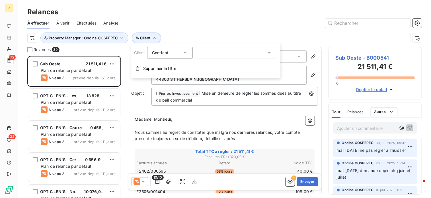
click at [220, 52] on div at bounding box center [236, 53] width 82 height 12
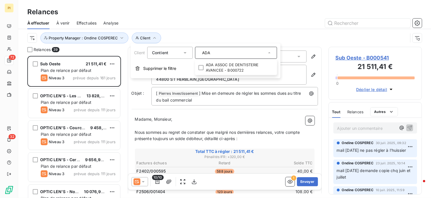
type input "ADA"
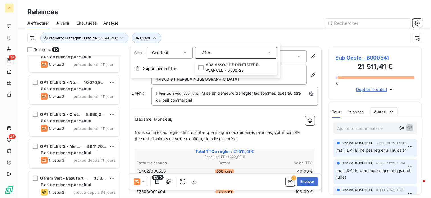
scroll to position [114, 0]
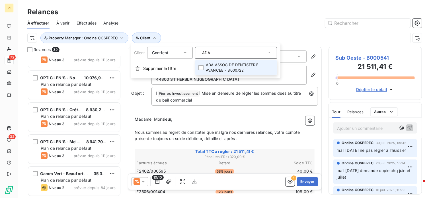
click at [234, 70] on li "ADA ASSOC DE DENTISTERIE AVANCEE - B000722" at bounding box center [236, 67] width 82 height 15
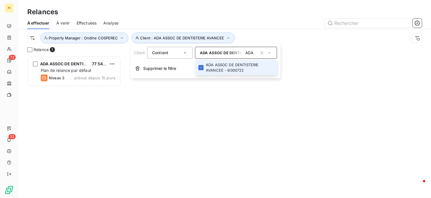
scroll to position [137, 89]
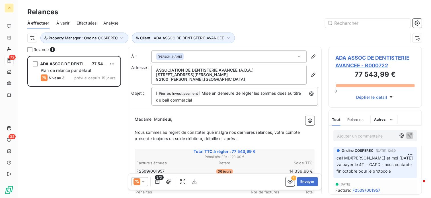
drag, startPoint x: 373, startPoint y: 157, endPoint x: 373, endPoint y: 153, distance: 4.4
click at [374, 156] on span "call MD/[PERSON_NAME] et moi [DATE] va payer le 4T + GAPD - nous contacte fin o…" at bounding box center [375, 164] width 77 height 18
click at [372, 58] on span "ADA ASSOC DE DENTISTERIE AVANCEE - B000722" at bounding box center [375, 61] width 79 height 15
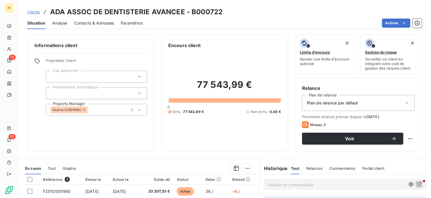
click at [83, 23] on span "Contacts & Adresses" at bounding box center [94, 23] width 40 height 6
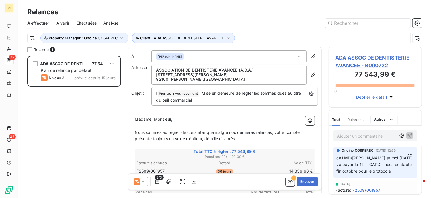
click at [342, 165] on span "call MD/[PERSON_NAME] et moi [DATE] va payer le 4T + GAPD - nous contacte fin o…" at bounding box center [375, 164] width 77 height 18
click at [296, 56] on icon at bounding box center [299, 57] width 6 height 6
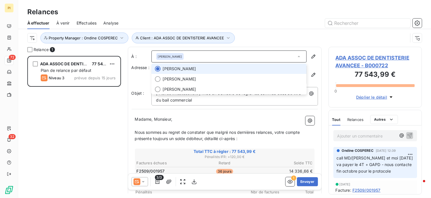
click at [296, 55] on icon at bounding box center [299, 57] width 6 height 6
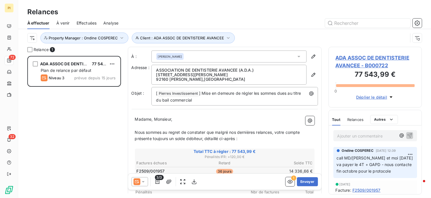
click at [296, 57] on icon at bounding box center [299, 57] width 6 height 6
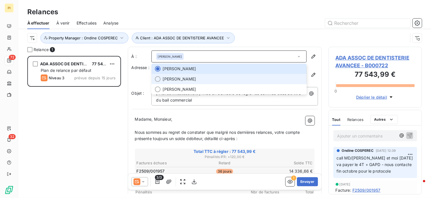
click at [268, 79] on span "[PERSON_NAME]" at bounding box center [233, 79] width 140 height 6
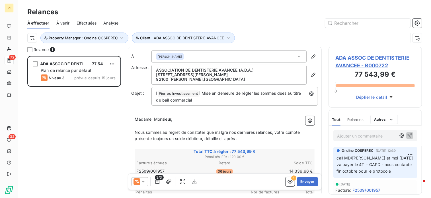
click at [297, 56] on icon at bounding box center [299, 57] width 6 height 6
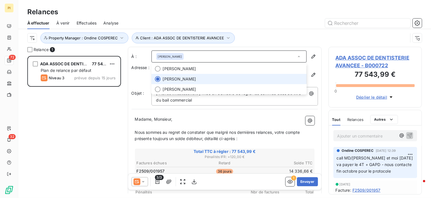
click at [296, 56] on icon at bounding box center [299, 57] width 6 height 6
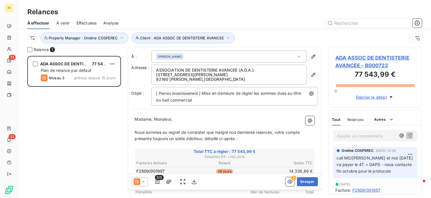
click at [296, 58] on icon at bounding box center [299, 57] width 6 height 6
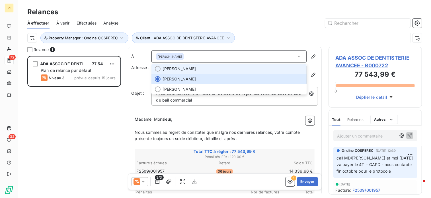
click at [237, 71] on span "[PERSON_NAME]" at bounding box center [233, 69] width 140 height 6
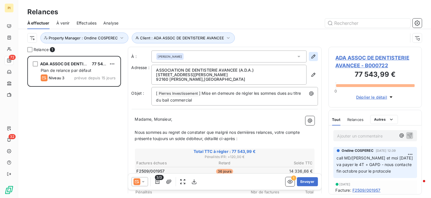
click at [311, 57] on icon "button" at bounding box center [313, 56] width 4 height 4
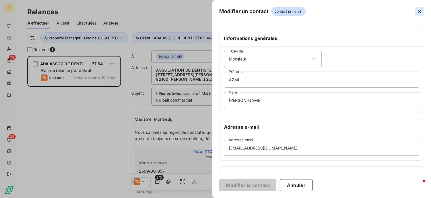
click at [421, 11] on icon "button" at bounding box center [420, 12] width 6 height 6
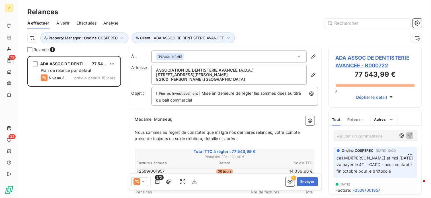
click at [296, 56] on icon at bounding box center [299, 57] width 6 height 6
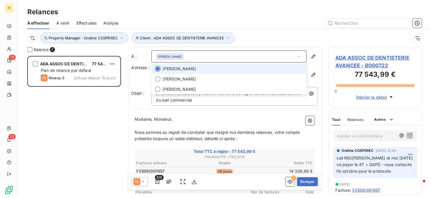
click at [296, 55] on icon at bounding box center [299, 57] width 6 height 6
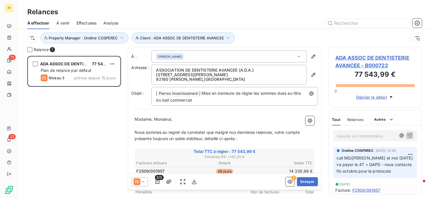
click at [212, 56] on div "[PERSON_NAME]" at bounding box center [229, 56] width 155 height 12
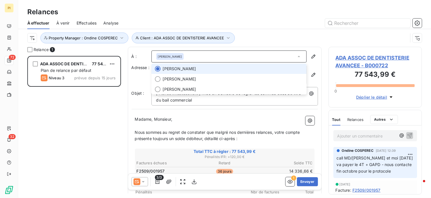
click at [213, 56] on div "[PERSON_NAME]" at bounding box center [229, 56] width 155 height 12
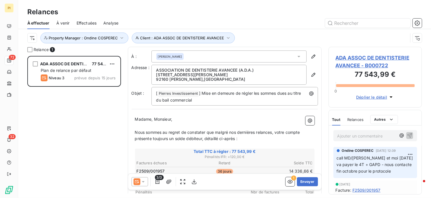
click at [370, 58] on span "ADA ASSOC DE DENTISTERIE AVANCEE - B000722" at bounding box center [375, 61] width 79 height 15
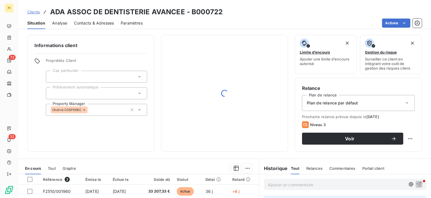
click at [86, 23] on span "Contacts & Adresses" at bounding box center [94, 23] width 40 height 6
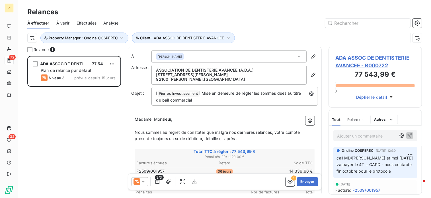
click at [352, 165] on span "call MD/[PERSON_NAME] et moi [DATE] va payer le 4T + GAPD - nous contacte fin o…" at bounding box center [375, 164] width 77 height 18
click at [296, 57] on icon at bounding box center [299, 57] width 6 height 6
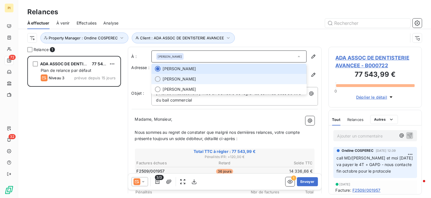
click at [193, 81] on span "[PERSON_NAME]" at bounding box center [179, 79] width 33 height 6
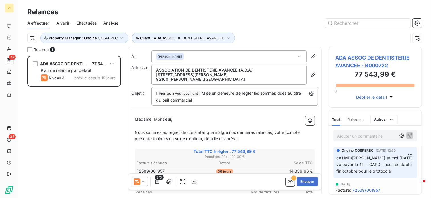
click at [145, 182] on icon at bounding box center [143, 182] width 6 height 6
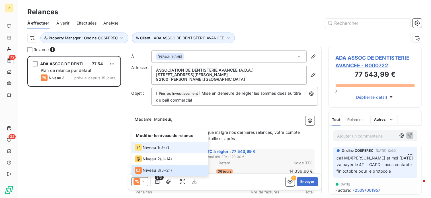
click at [154, 152] on li "Niveau 1 ( J+7 )" at bounding box center [170, 147] width 77 height 11
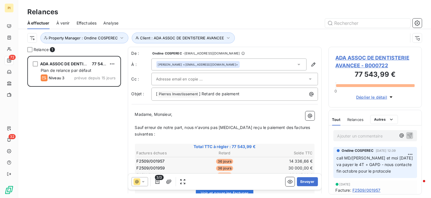
click at [241, 64] on div "[PERSON_NAME] <[EMAIL_ADDRESS][DOMAIN_NAME]>" at bounding box center [229, 64] width 155 height 12
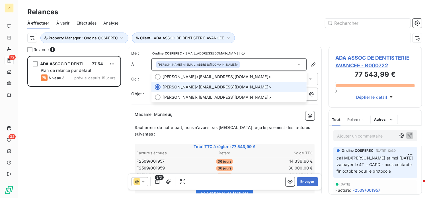
click at [241, 64] on div "[PERSON_NAME] <[EMAIL_ADDRESS][DOMAIN_NAME]>" at bounding box center [229, 64] width 155 height 12
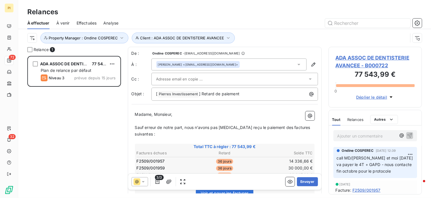
click at [241, 64] on div "[PERSON_NAME] <[EMAIL_ADDRESS][DOMAIN_NAME]>" at bounding box center [229, 64] width 155 height 12
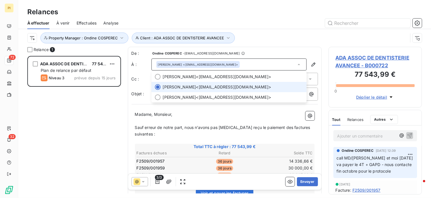
click at [203, 88] on span "[PERSON_NAME] <[EMAIL_ADDRESS][DOMAIN_NAME]>" at bounding box center [233, 87] width 140 height 6
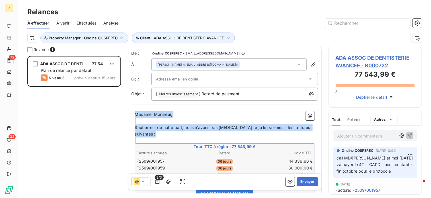
drag, startPoint x: 136, startPoint y: 112, endPoint x: 294, endPoint y: 151, distance: 163.0
click at [261, 138] on p "﻿" at bounding box center [225, 140] width 180 height 7
click at [163, 135] on p "Sauf erreur de notre part, nous n’avons pas [MEDICAL_DATA] reçu le paiement des…" at bounding box center [225, 130] width 180 height 13
drag, startPoint x: 154, startPoint y: 138, endPoint x: 122, endPoint y: 114, distance: 40.2
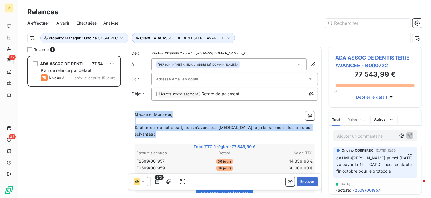
click at [122, 114] on div "Relance 1 ADA ASSOC DE DENTISTERIE AVANCEE 77 543,99 € Plan de relance par défa…" at bounding box center [224, 122] width 413 height 151
click at [199, 113] on p "Madame, Monsieur," at bounding box center [225, 114] width 180 height 7
drag, startPoint x: 135, startPoint y: 112, endPoint x: 207, endPoint y: 135, distance: 75.7
click at [187, 130] on p "Sauf erreur de notre part, nous n’avons pas [MEDICAL_DATA] reçu le paiement des…" at bounding box center [225, 130] width 180 height 13
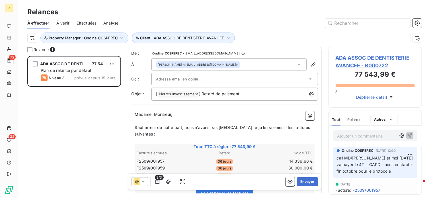
click at [228, 81] on div at bounding box center [231, 79] width 151 height 9
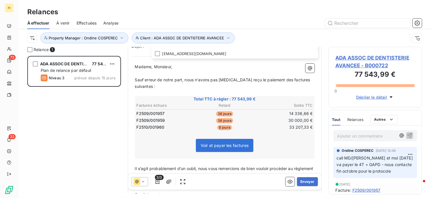
scroll to position [58, 0]
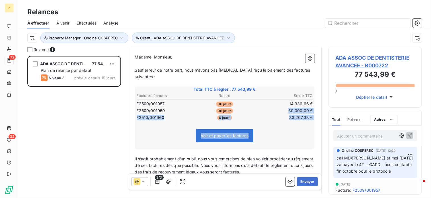
drag, startPoint x: 285, startPoint y: 110, endPoint x: 317, endPoint y: 116, distance: 32.3
click at [317, 116] on div "De : [PERSON_NAME] - [EMAIL_ADDRESS][DOMAIN_NAME] À : [PERSON_NAME] <[EMAIL_ADD…" at bounding box center [225, 121] width 194 height 265
drag, startPoint x: 317, startPoint y: 116, endPoint x: 286, endPoint y: 126, distance: 32.3
click at [286, 126] on div "Voir et payer les factures" at bounding box center [225, 136] width 178 height 24
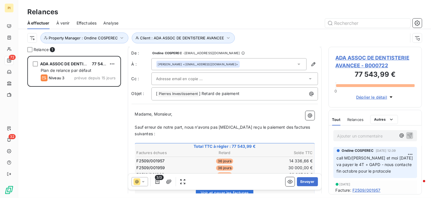
scroll to position [29, 0]
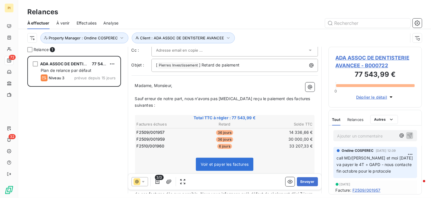
click at [230, 53] on div at bounding box center [231, 50] width 151 height 9
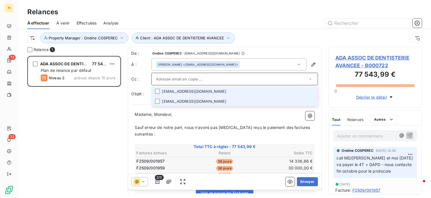
scroll to position [0, 0]
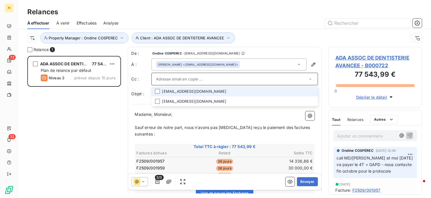
click at [203, 90] on li "[EMAIL_ADDRESS][DOMAIN_NAME]" at bounding box center [235, 91] width 167 height 10
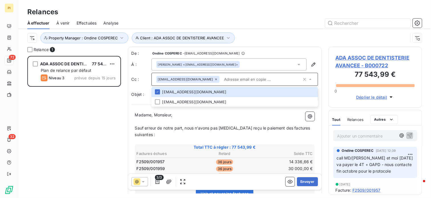
click at [302, 47] on div "De : [PERSON_NAME] - [EMAIL_ADDRESS][DOMAIN_NAME] À : [PERSON_NAME] <[EMAIL_ADD…" at bounding box center [225, 179] width 194 height 265
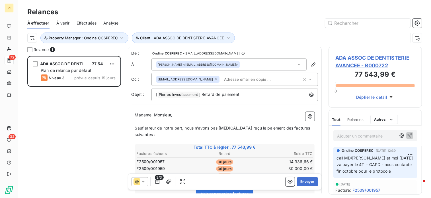
click at [308, 80] on icon at bounding box center [311, 79] width 6 height 6
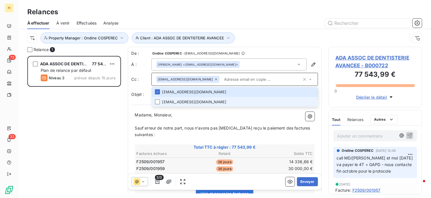
click at [208, 99] on li "[EMAIL_ADDRESS][DOMAIN_NAME]" at bounding box center [235, 102] width 167 height 10
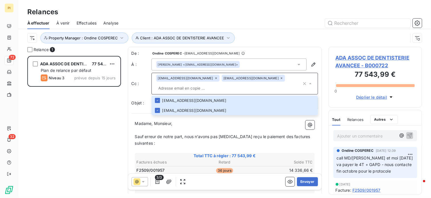
drag, startPoint x: 94, startPoint y: 122, endPoint x: 98, endPoint y: 119, distance: 4.7
click at [94, 121] on div "ADA ASSOC DE DENTISTERIE AVANCEE 77 543,99 € Plan de relance par défaut Niveau …" at bounding box center [74, 127] width 94 height 142
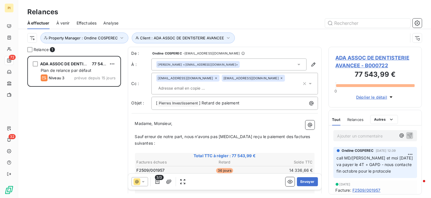
drag, startPoint x: 235, startPoint y: 119, endPoint x: 255, endPoint y: 133, distance: 24.5
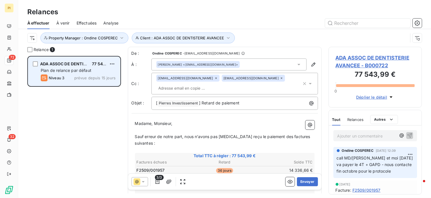
scroll to position [137, 89]
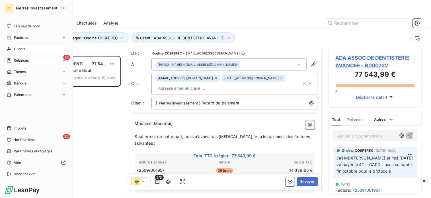
click at [24, 49] on span "Clients" at bounding box center [19, 48] width 11 height 5
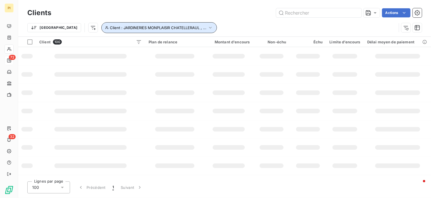
click at [208, 29] on icon "button" at bounding box center [211, 28] width 6 height 6
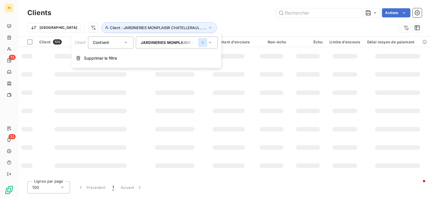
click at [203, 43] on icon "button" at bounding box center [202, 42] width 3 height 3
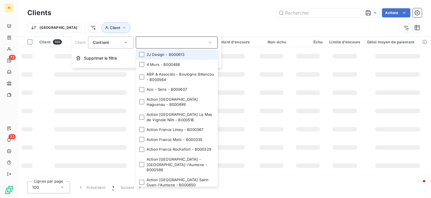
drag, startPoint x: 163, startPoint y: 46, endPoint x: 169, endPoint y: 47, distance: 5.8
click at [163, 46] on div at bounding box center [177, 42] width 82 height 12
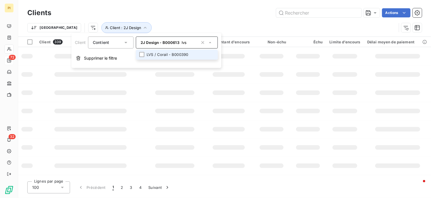
type input "lvs"
click at [171, 53] on li "LVS / Corail - B000390" at bounding box center [177, 55] width 82 height 10
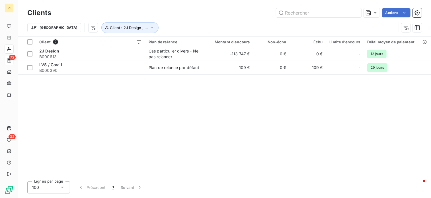
drag, startPoint x: 265, startPoint y: 101, endPoint x: 238, endPoint y: 82, distance: 33.7
click at [265, 100] on div "Client 2 Plan de relance Montant d'encours Non-échu Échu Limite d’encours Délai…" at bounding box center [224, 107] width 413 height 140
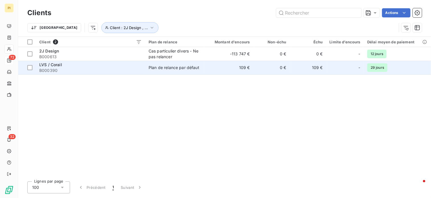
click at [213, 66] on td "109 €" at bounding box center [229, 68] width 49 height 14
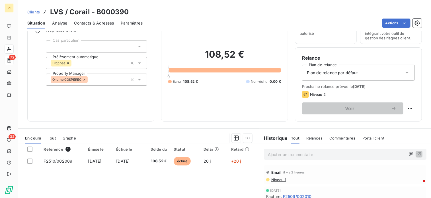
scroll to position [57, 0]
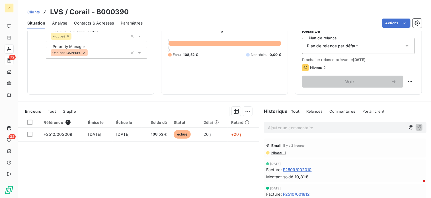
click at [277, 151] on span "Niveau 1" at bounding box center [278, 152] width 15 height 5
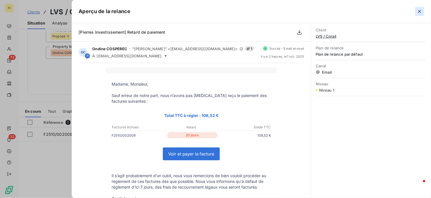
click at [420, 14] on icon "button" at bounding box center [420, 12] width 6 height 6
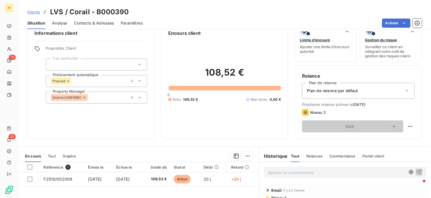
scroll to position [0, 0]
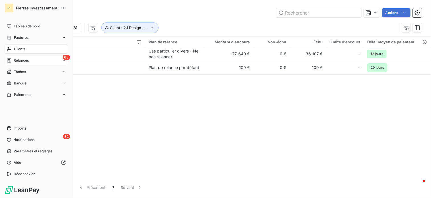
click at [24, 63] on span "Relances" at bounding box center [21, 60] width 15 height 5
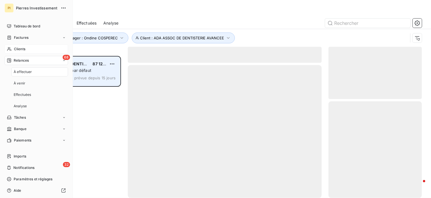
scroll to position [137, 89]
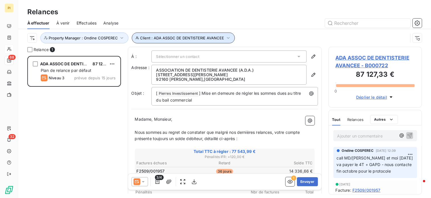
click at [227, 37] on icon "button" at bounding box center [229, 38] width 6 height 6
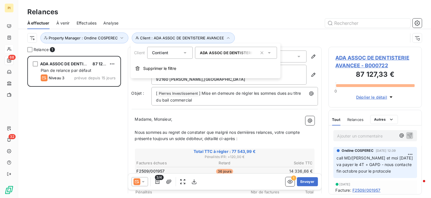
drag, startPoint x: 263, startPoint y: 55, endPoint x: 255, endPoint y: 58, distance: 8.8
click at [263, 55] on icon "button" at bounding box center [262, 53] width 6 height 6
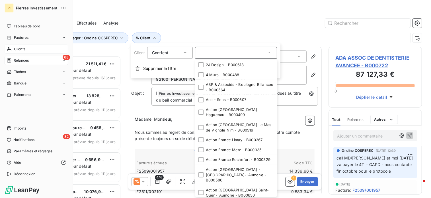
click at [22, 49] on span "Clients" at bounding box center [19, 48] width 11 height 5
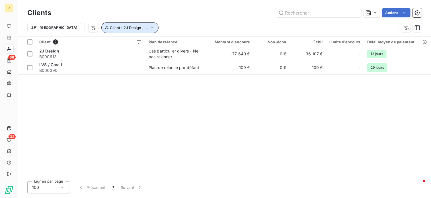
click at [149, 28] on icon "button" at bounding box center [152, 28] width 6 height 6
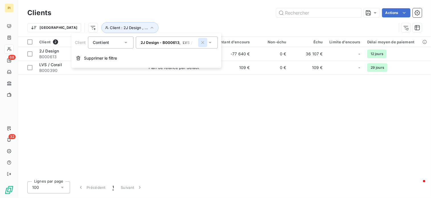
click at [202, 42] on icon "button" at bounding box center [203, 43] width 6 height 6
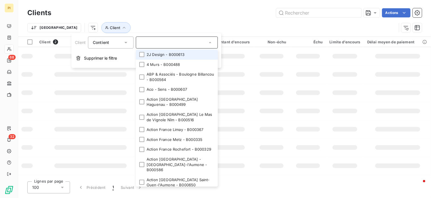
click at [177, 44] on input "text" at bounding box center [174, 42] width 67 height 5
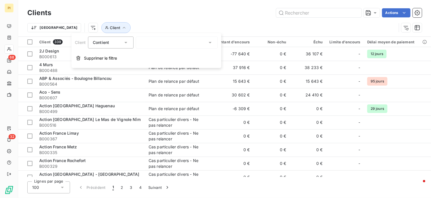
click at [173, 41] on div at bounding box center [177, 42] width 82 height 12
type input "d"
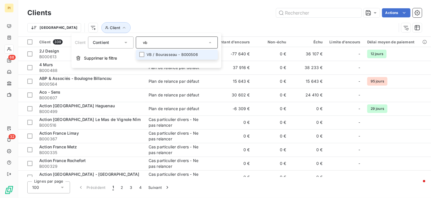
type input "vb"
click at [160, 55] on li "VB / Bourasseau - B000506" at bounding box center [177, 55] width 82 height 10
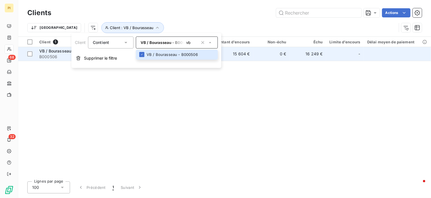
click at [265, 54] on td "0 €" at bounding box center [271, 54] width 36 height 14
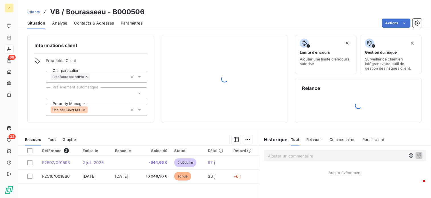
drag, startPoint x: 291, startPoint y: 155, endPoint x: 312, endPoint y: 150, distance: 21.3
click at [291, 155] on p "Ajouter un commentaire ﻿" at bounding box center [337, 155] width 138 height 7
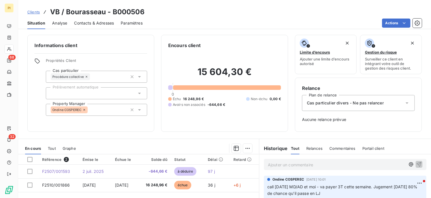
click at [319, 163] on p "Ajouter un commentaire ﻿" at bounding box center [337, 164] width 138 height 7
click at [322, 163] on span "SMS [DATE] ok reçu justif 4T 16248.96" at bounding box center [305, 163] width 75 height 5
click at [416, 163] on icon "button" at bounding box center [419, 164] width 6 height 6
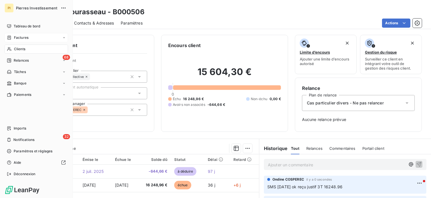
drag, startPoint x: 24, startPoint y: 39, endPoint x: 50, endPoint y: 41, distance: 26.0
click at [24, 39] on span "Factures" at bounding box center [21, 37] width 15 height 5
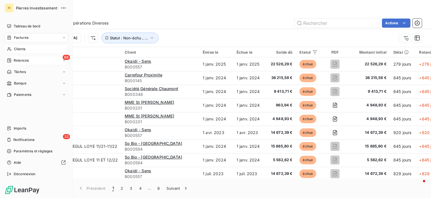
click at [21, 62] on span "Relances" at bounding box center [21, 60] width 15 height 5
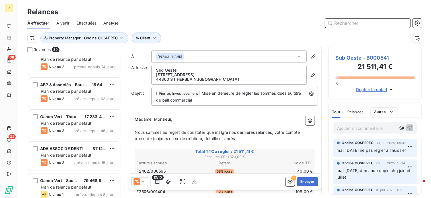
scroll to position [997, 0]
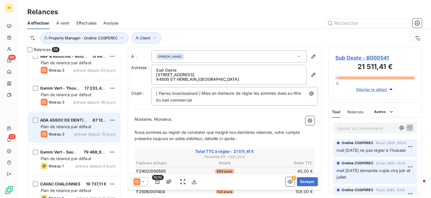
drag, startPoint x: 71, startPoint y: 130, endPoint x: 119, endPoint y: 121, distance: 49.4
click at [72, 130] on div "ADA ASSOC DE DENTISTERIE AVANCEE 87 127,33 € Plan de relance par défaut Niveau …" at bounding box center [74, 127] width 92 height 29
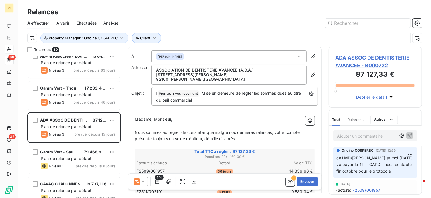
drag, startPoint x: 367, startPoint y: 134, endPoint x: 371, endPoint y: 131, distance: 5.1
click at [371, 132] on div "Ajouter un commentaire ﻿" at bounding box center [367, 136] width 59 height 8
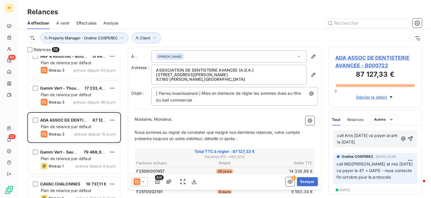
click at [393, 134] on p "call Anis [DATE] va payer avant le [DATE]" at bounding box center [368, 138] width 61 height 13
drag, startPoint x: 408, startPoint y: 137, endPoint x: 430, endPoint y: 134, distance: 22.8
click at [408, 137] on icon "button" at bounding box center [411, 139] width 6 height 6
